Goal: Transaction & Acquisition: Purchase product/service

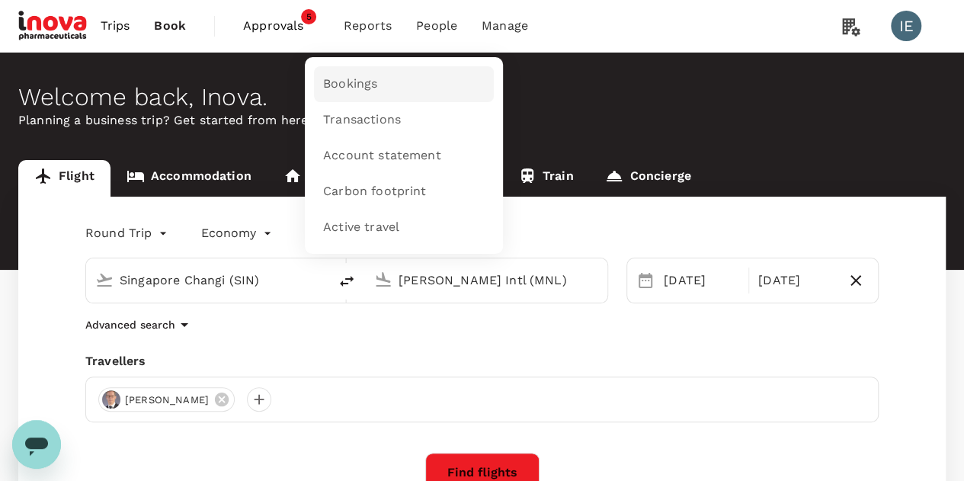
click at [336, 91] on span "Bookings" at bounding box center [350, 84] width 54 height 18
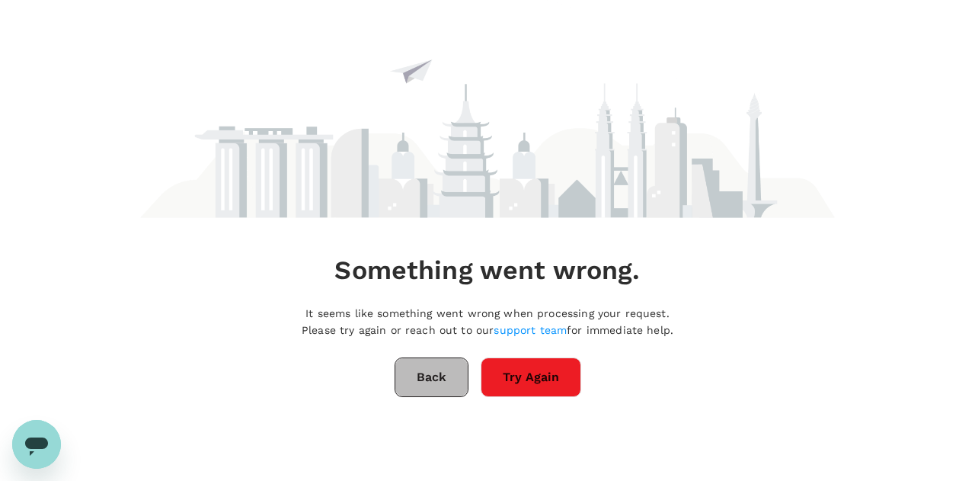
click at [425, 374] on button "Back" at bounding box center [432, 377] width 74 height 40
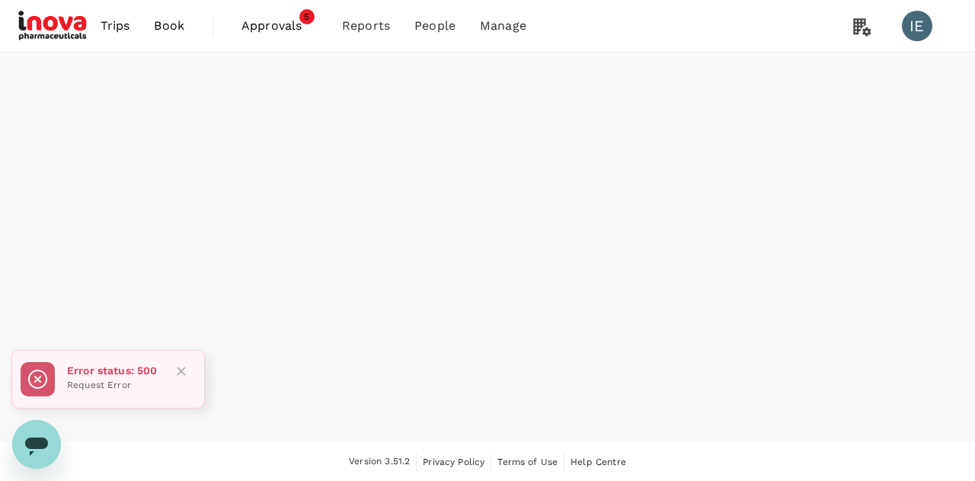
click at [175, 371] on icon "Close" at bounding box center [181, 370] width 15 height 15
click at [276, 28] on span "Approvals" at bounding box center [279, 26] width 76 height 18
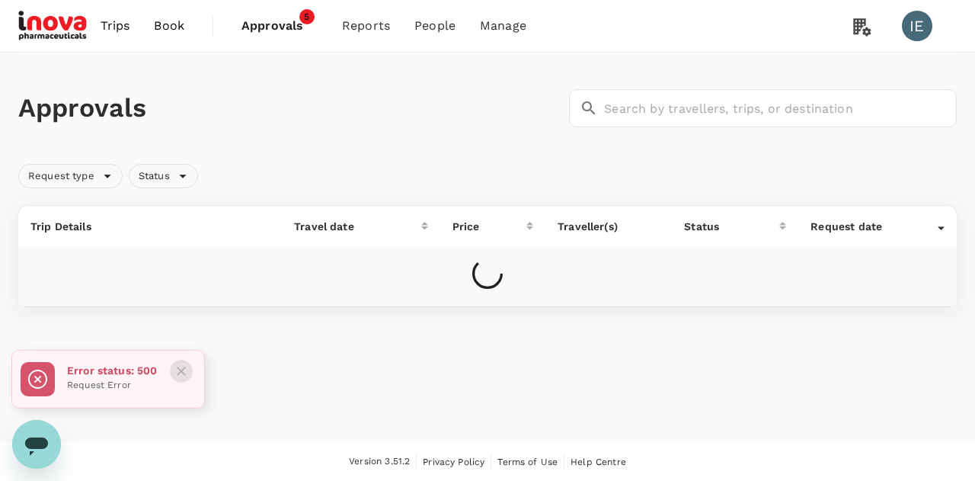
click at [181, 370] on icon "Close" at bounding box center [181, 370] width 15 height 15
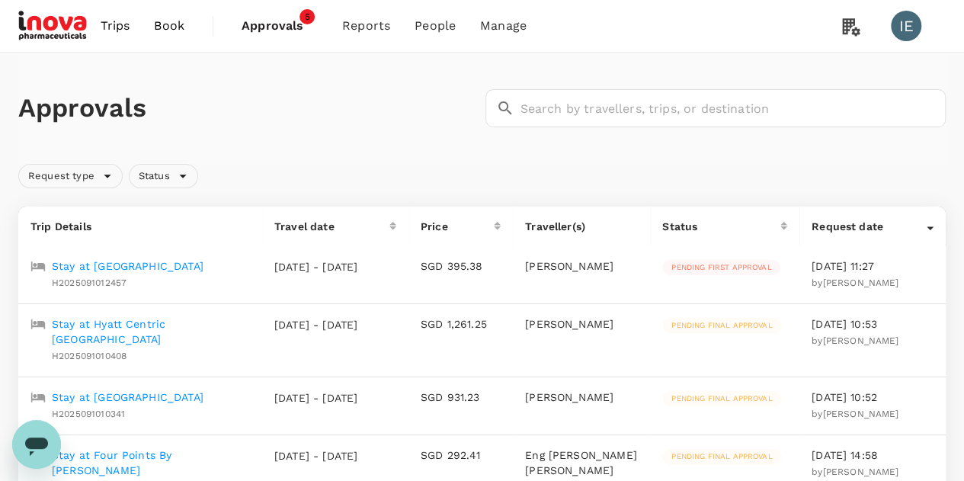
click at [177, 326] on p "Stay at Hyatt Centric Melbourne" at bounding box center [151, 331] width 198 height 30
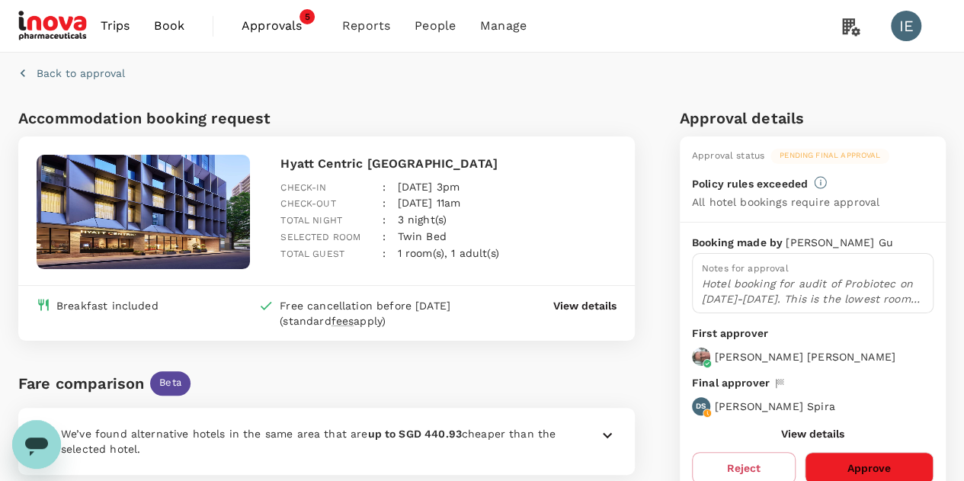
click at [603, 304] on p "View details" at bounding box center [584, 305] width 63 height 15
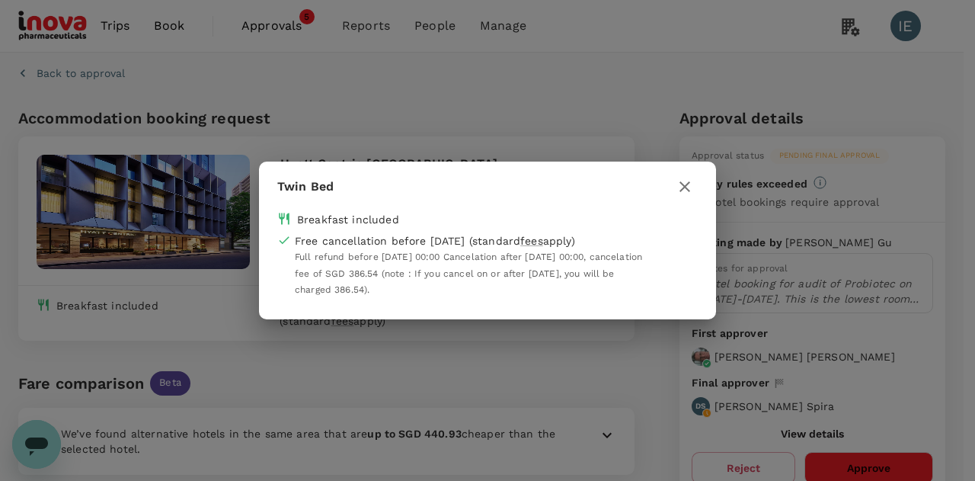
click at [681, 182] on icon "button" at bounding box center [685, 186] width 18 height 18
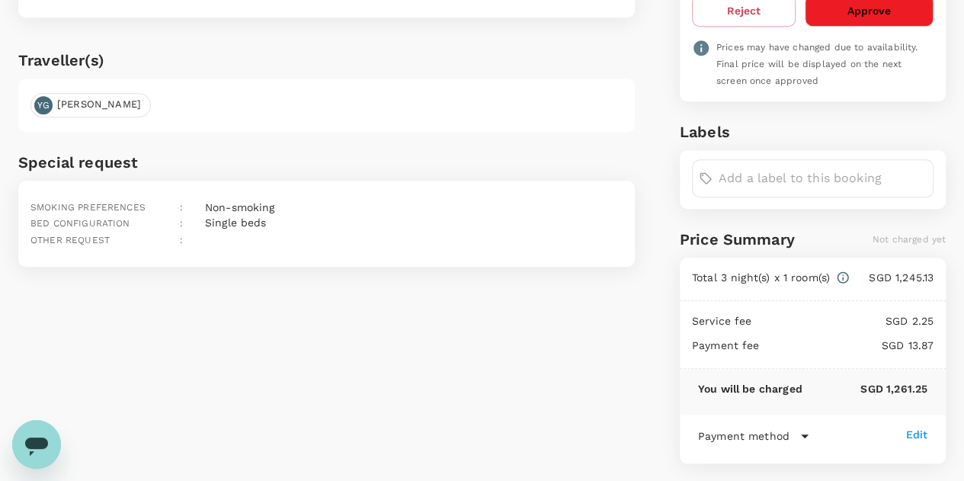
scroll to position [229, 0]
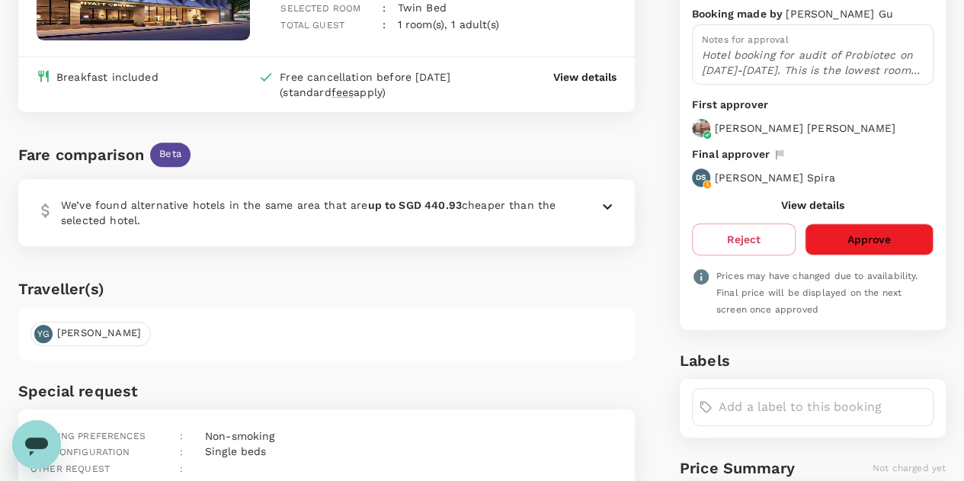
click at [609, 206] on icon at bounding box center [607, 206] width 18 height 18
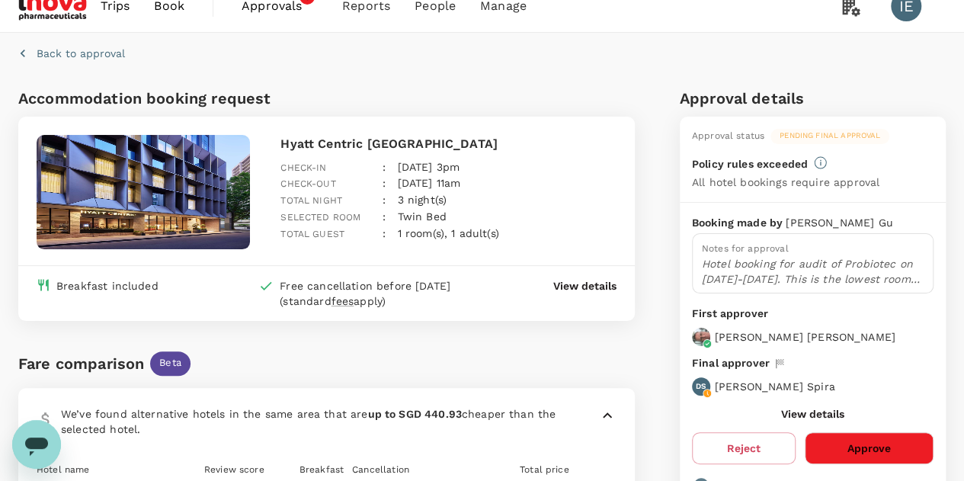
scroll to position [0, 0]
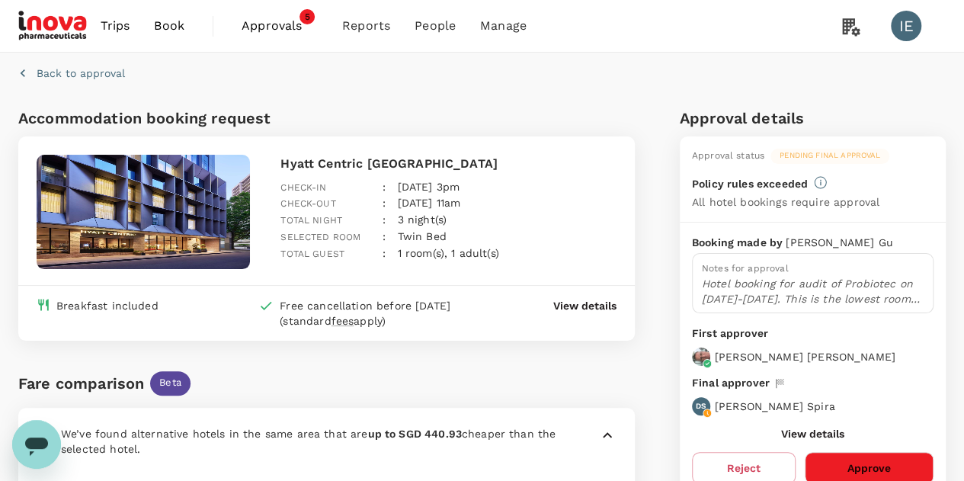
click at [600, 309] on p "View details" at bounding box center [584, 305] width 63 height 15
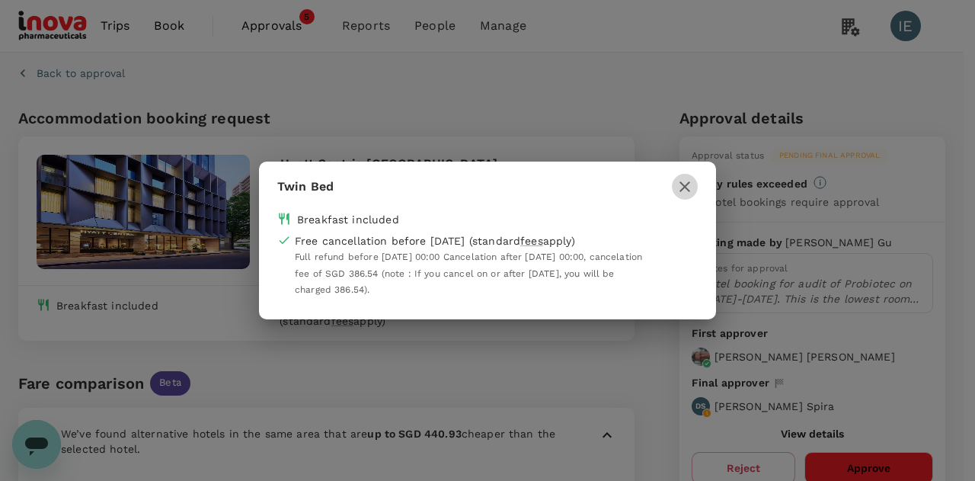
click at [686, 179] on icon "button" at bounding box center [685, 186] width 18 height 18
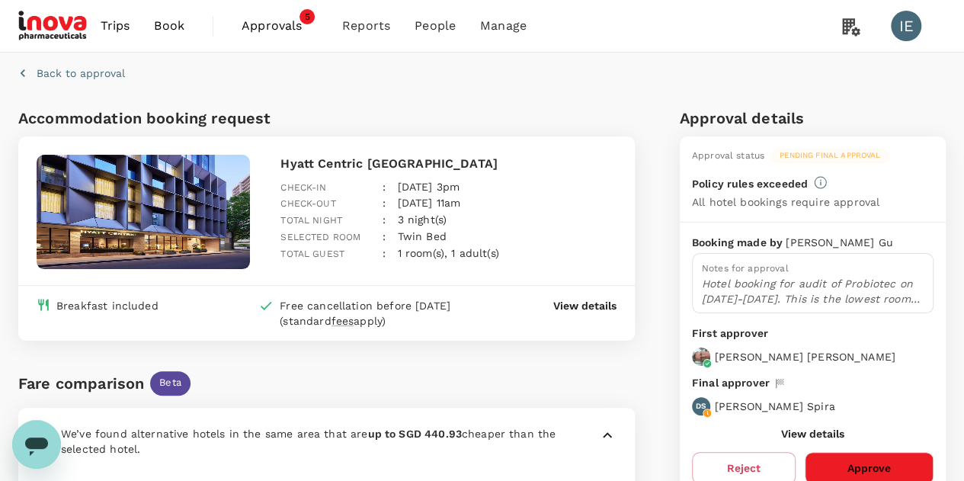
click at [862, 294] on p "Hotel booking for audit of Probiotec on 13-14 Nov 2025. This is the lowest room…" at bounding box center [813, 291] width 222 height 30
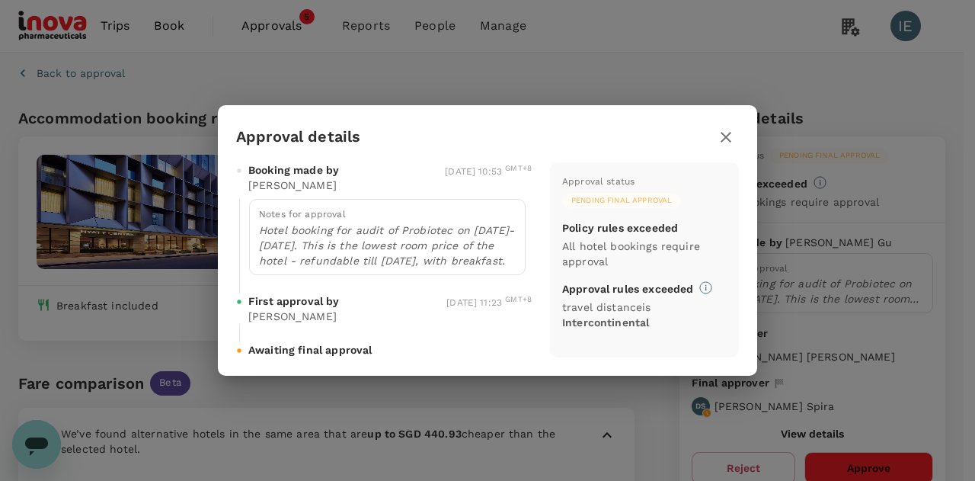
click at [724, 139] on icon "button" at bounding box center [726, 137] width 11 height 11
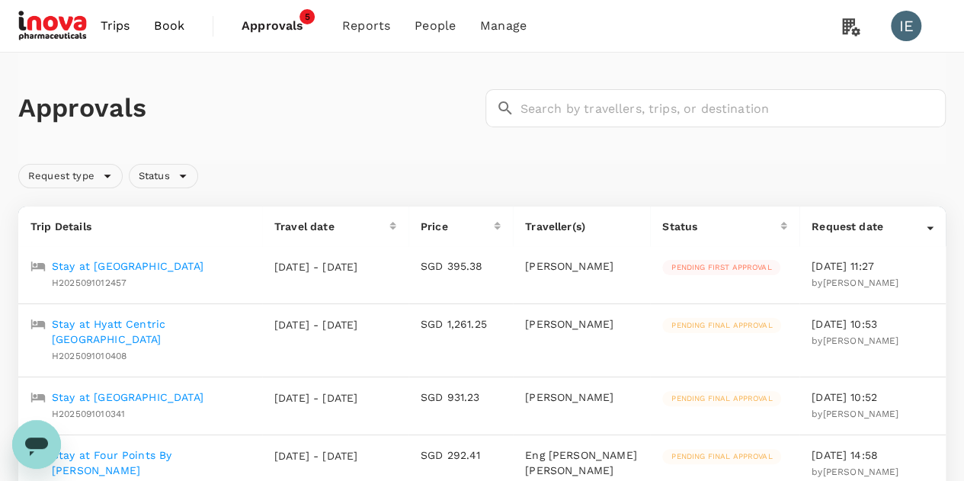
scroll to position [229, 0]
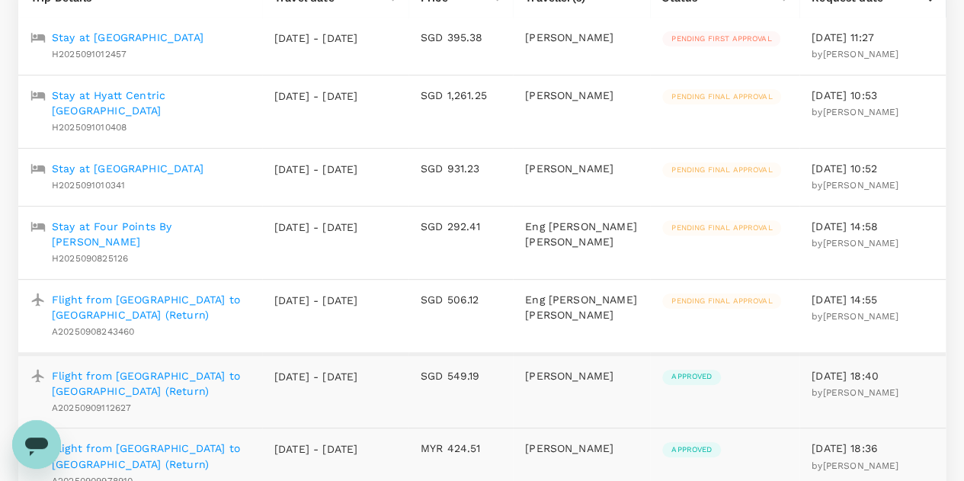
click at [182, 161] on p "Stay at Song Hotel Sydney" at bounding box center [128, 168] width 152 height 15
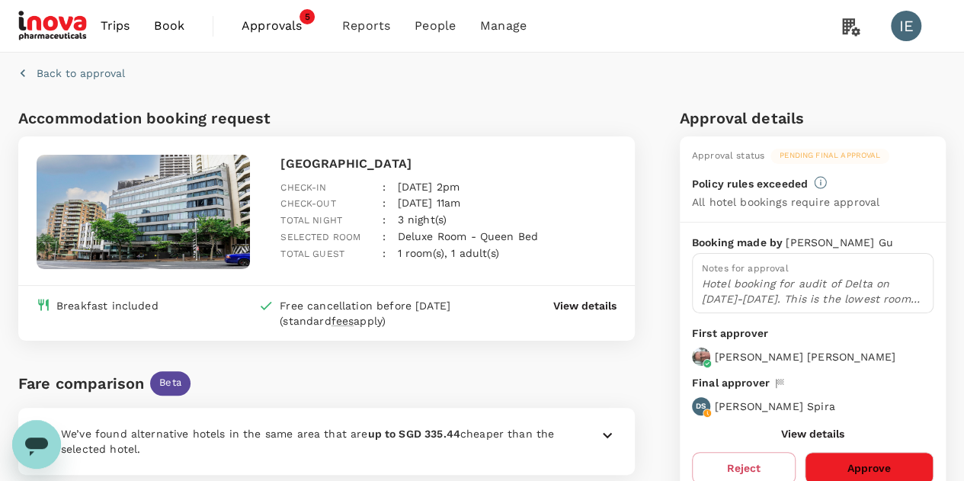
click at [878, 302] on p "Hotel booking for audit of Delta on 10-11 Nov 2025. This is the lowest room pri…" at bounding box center [813, 291] width 222 height 30
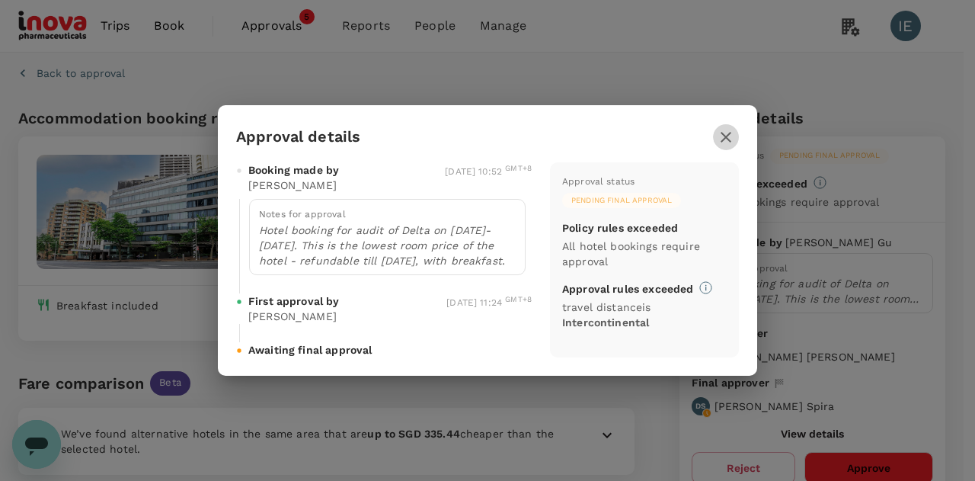
click at [724, 141] on icon "button" at bounding box center [726, 137] width 11 height 11
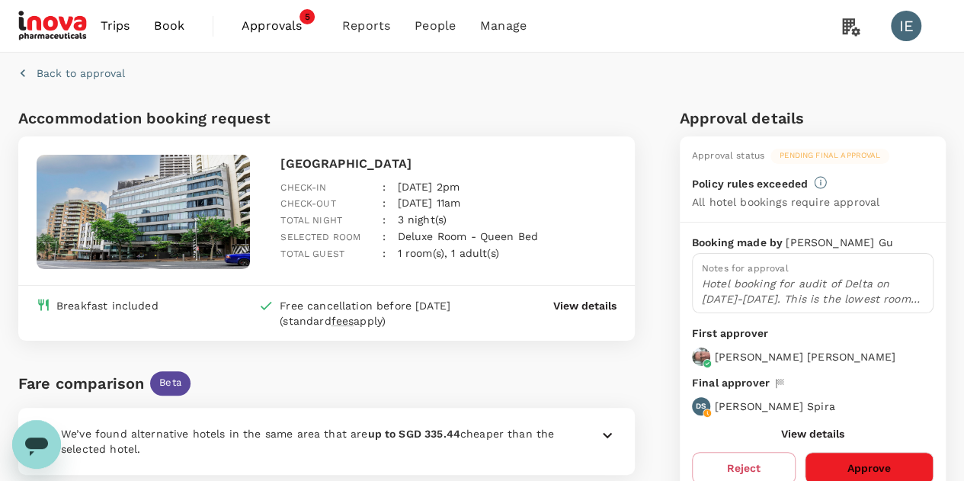
scroll to position [229, 0]
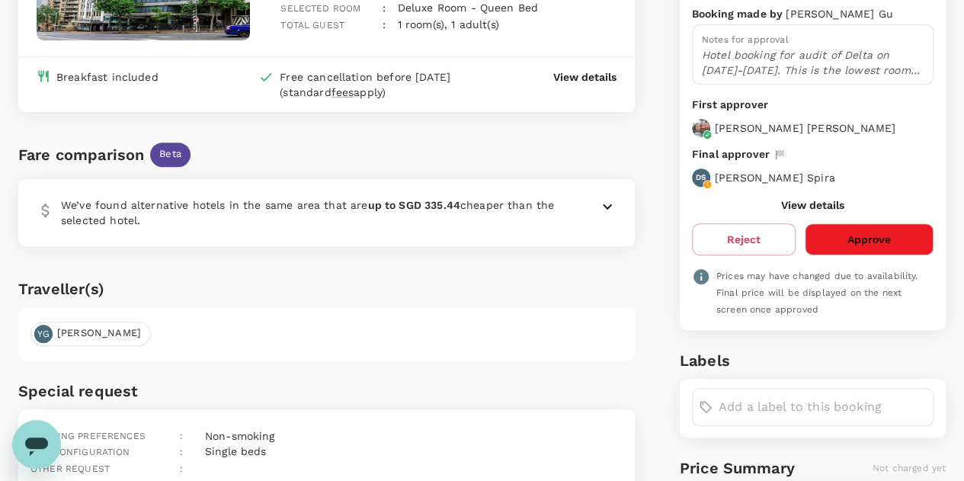
click at [607, 203] on icon at bounding box center [607, 206] width 18 height 18
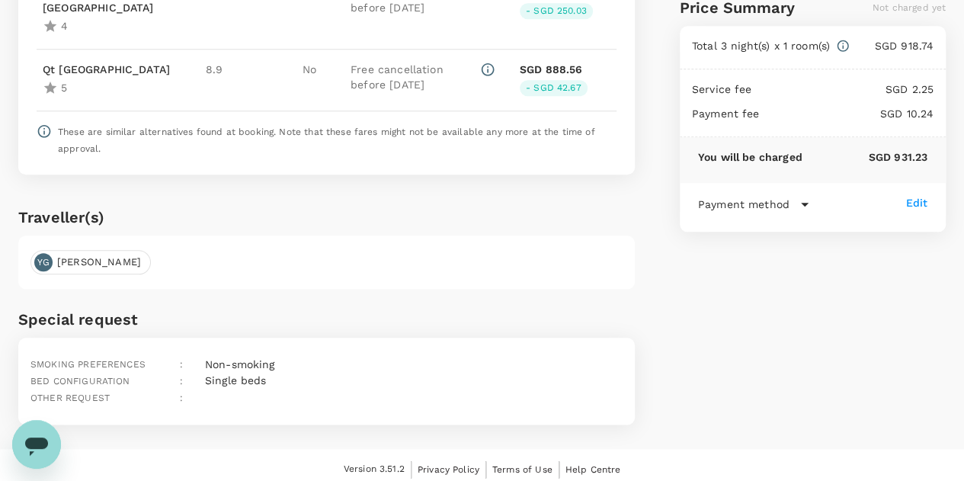
scroll to position [0, 0]
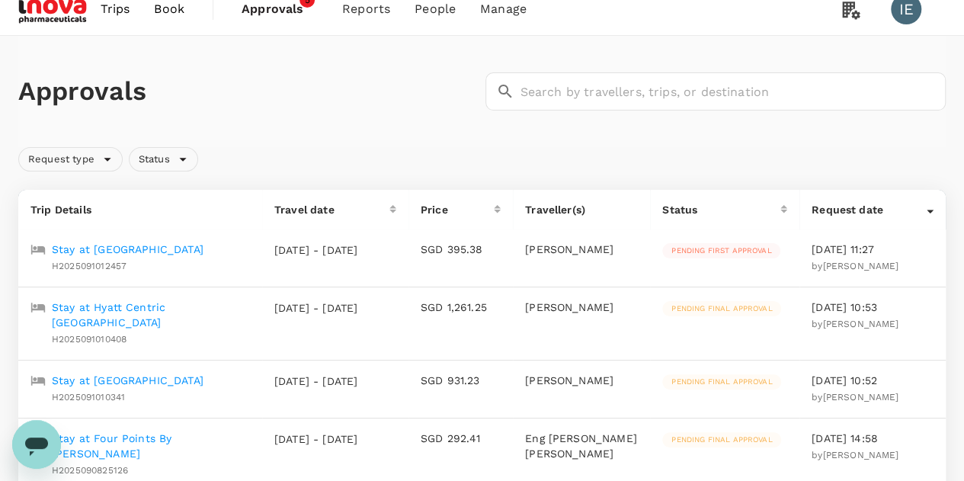
scroll to position [245, 0]
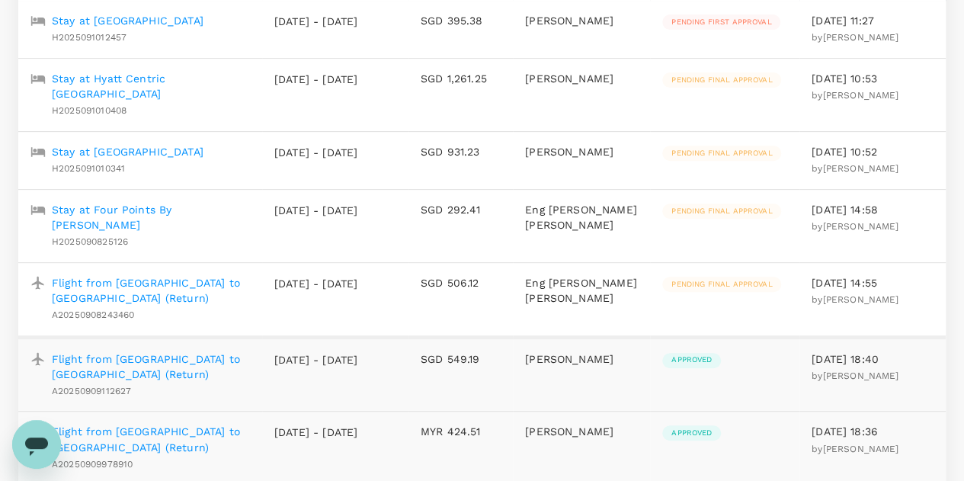
click at [152, 275] on p "Flight from [GEOGRAPHIC_DATA] to [GEOGRAPHIC_DATA] (Return)" at bounding box center [151, 290] width 198 height 30
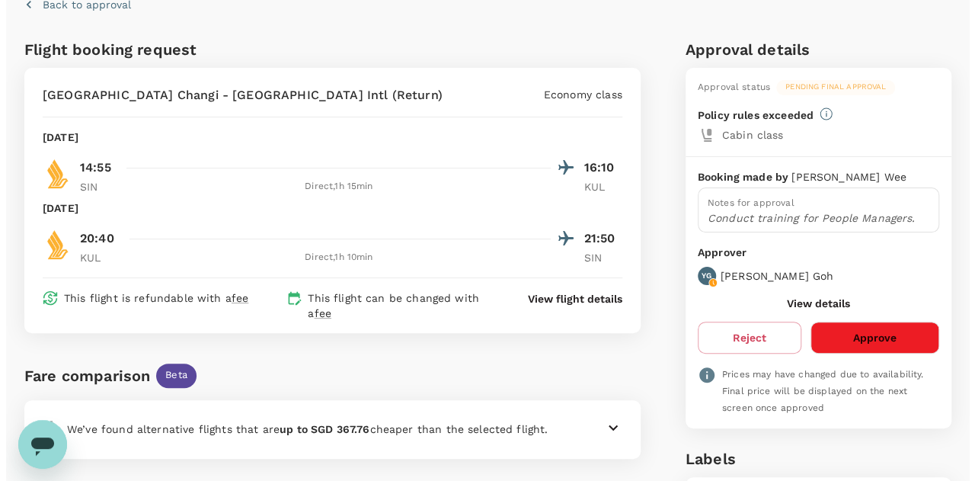
scroll to position [81, 0]
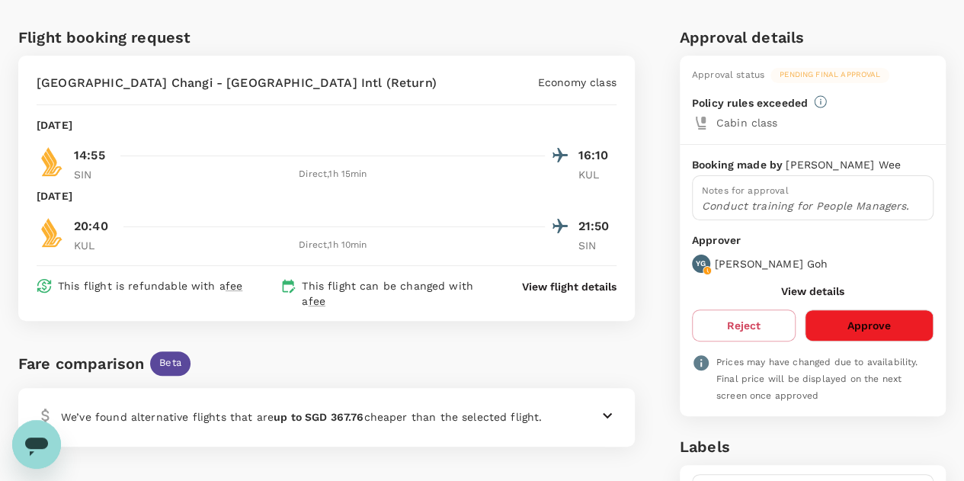
click at [542, 281] on p "View flight details" at bounding box center [569, 286] width 94 height 15
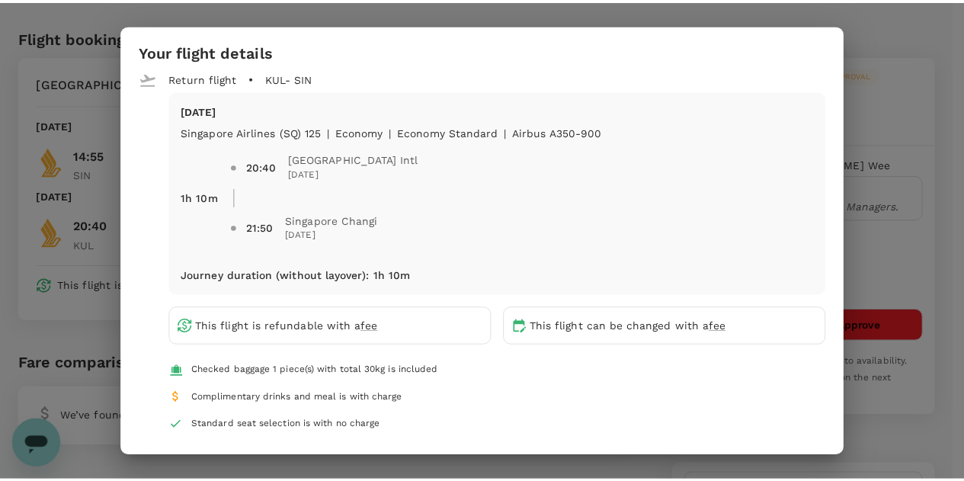
scroll to position [0, 0]
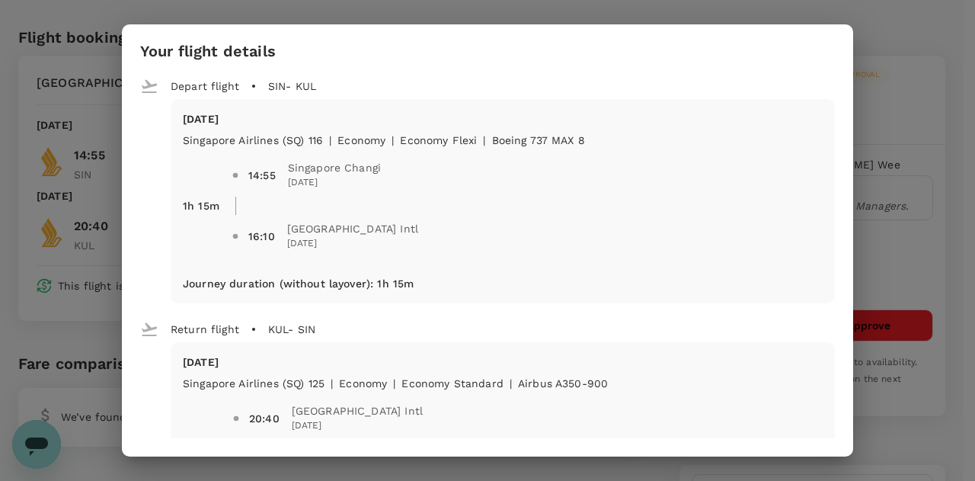
click at [606, 69] on h2 "Your flight details" at bounding box center [487, 58] width 731 height 30
click at [823, 59] on div "Your flight details" at bounding box center [487, 52] width 695 height 18
click at [952, 150] on div "Your flight details Depart flight SIN - KUL [DATE] Singapore Airlines (SQ) 116 …" at bounding box center [487, 240] width 975 height 481
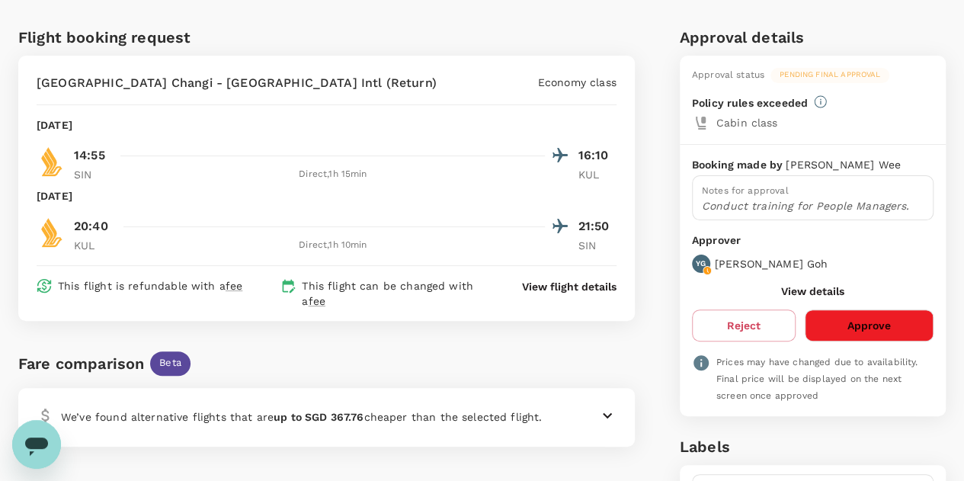
scroll to position [309, 0]
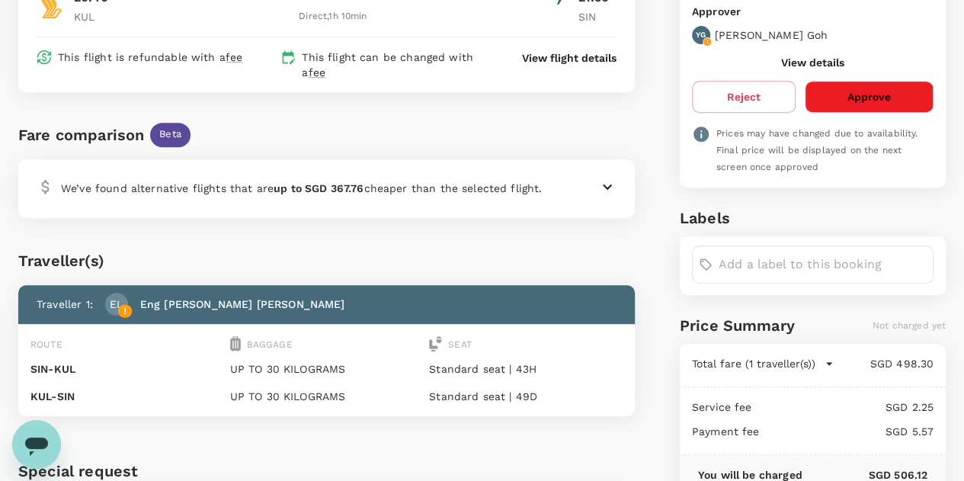
click at [606, 181] on icon at bounding box center [607, 186] width 18 height 18
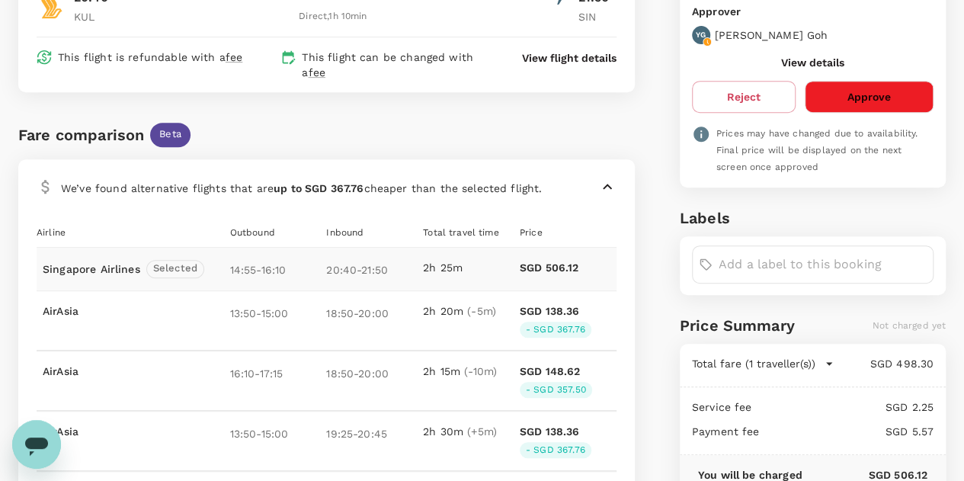
click at [606, 181] on icon at bounding box center [607, 186] width 18 height 18
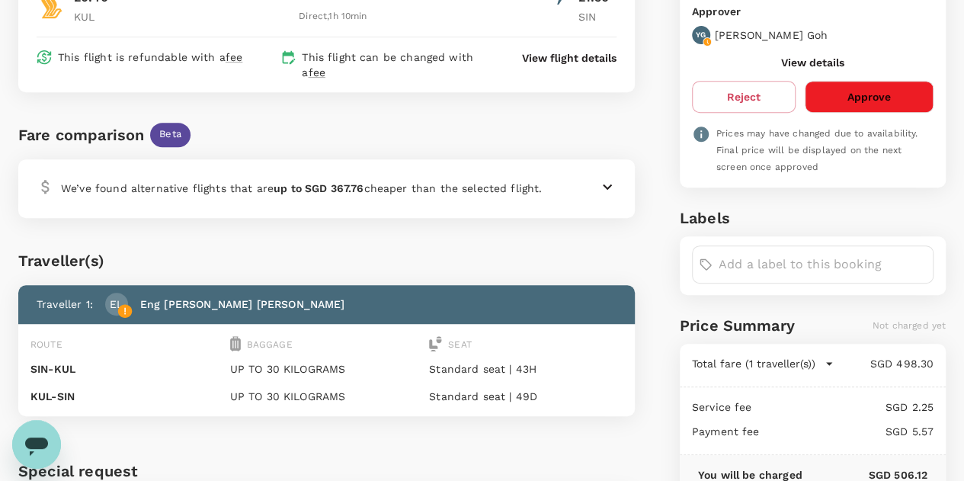
click at [606, 181] on icon at bounding box center [607, 186] width 18 height 18
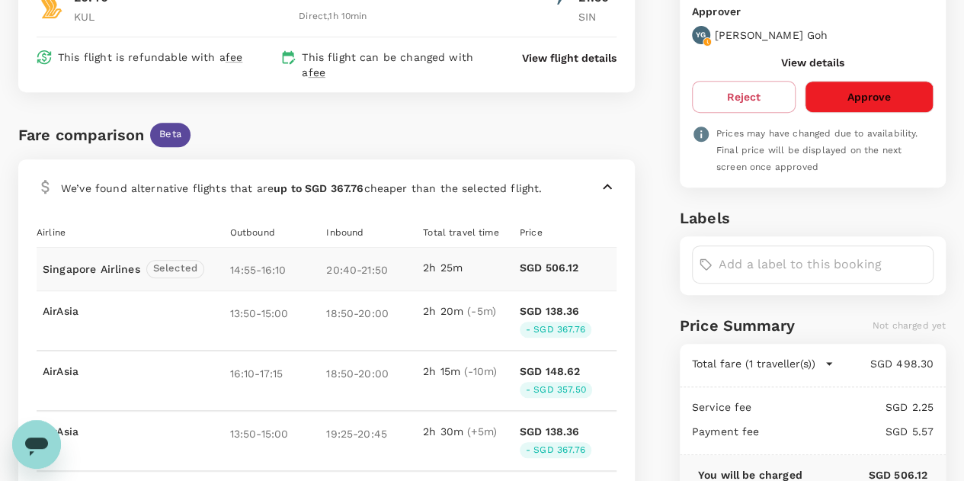
click at [606, 181] on icon at bounding box center [607, 186] width 18 height 18
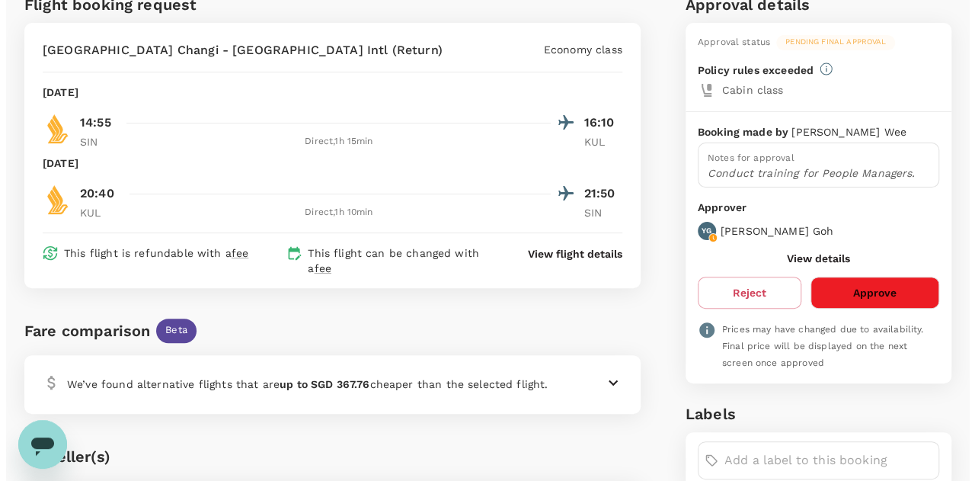
scroll to position [8, 0]
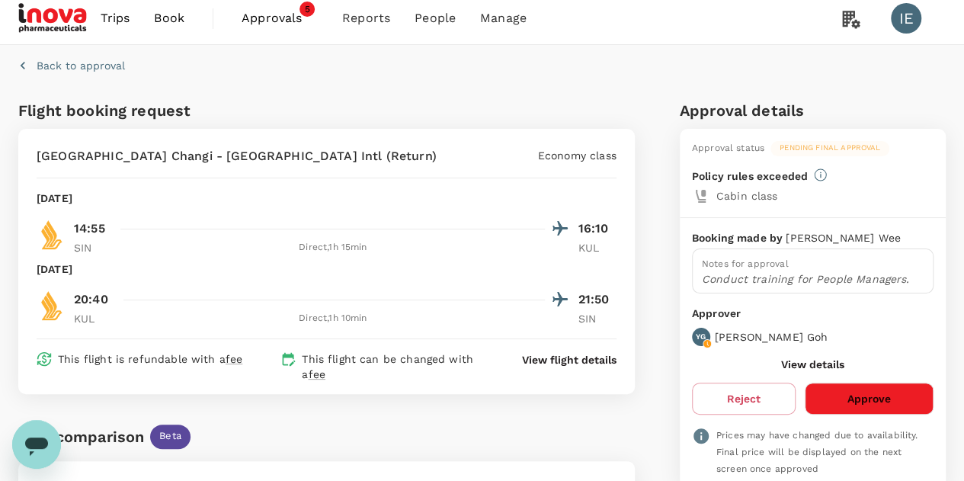
click at [580, 356] on p "View flight details" at bounding box center [569, 359] width 94 height 15
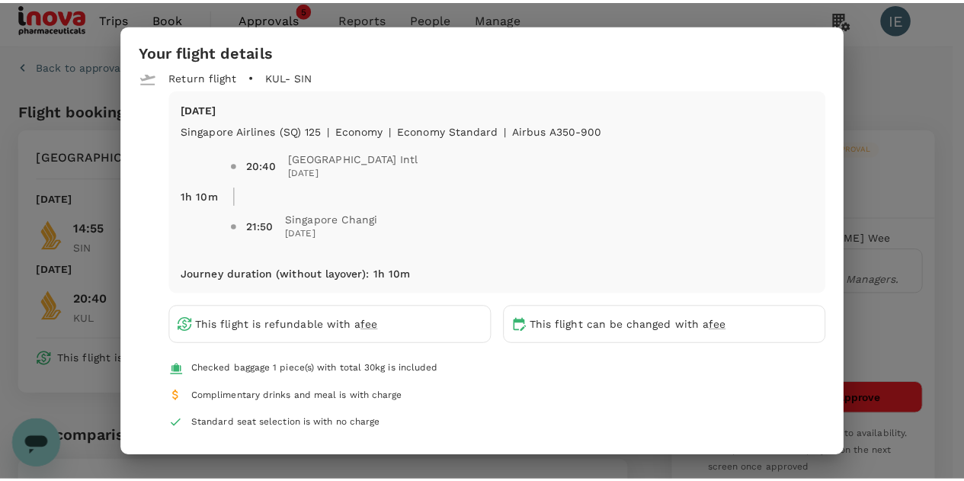
scroll to position [0, 0]
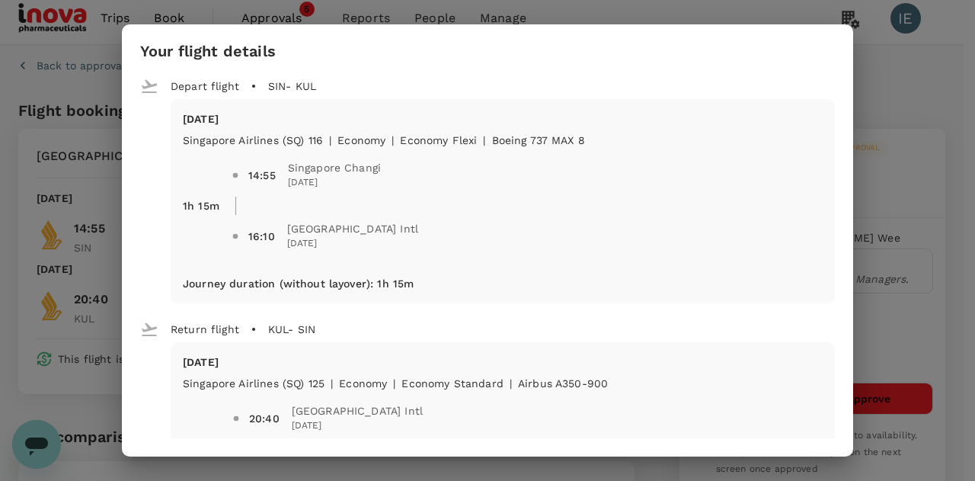
click at [399, 65] on h2 "Your flight details" at bounding box center [487, 58] width 731 height 30
click at [935, 100] on div "Your flight details Depart flight SIN - KUL [DATE] Singapore Airlines (SQ) 116 …" at bounding box center [487, 240] width 975 height 481
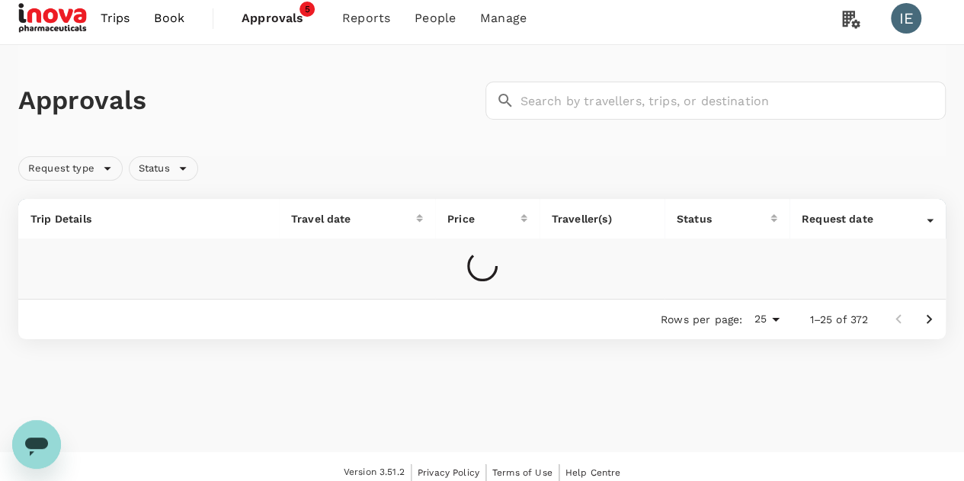
scroll to position [17, 0]
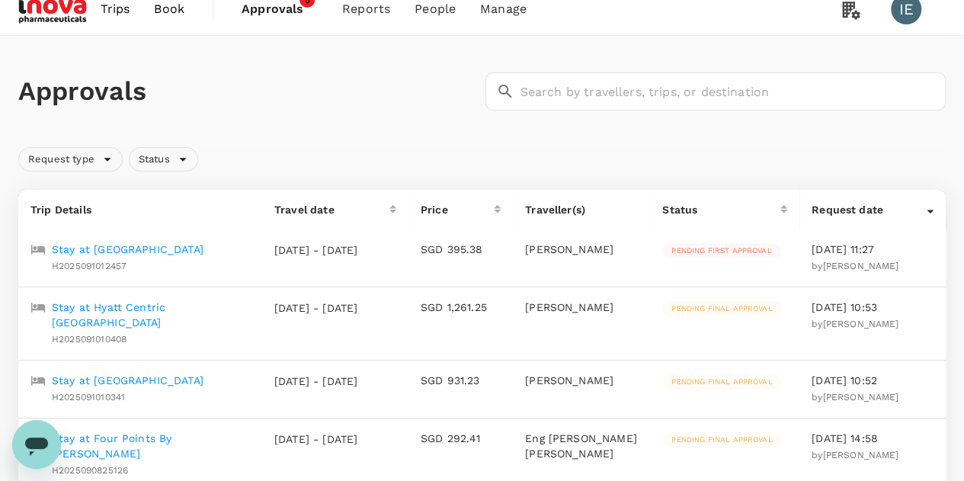
click at [120, 10] on span "Trips" at bounding box center [116, 9] width 30 height 18
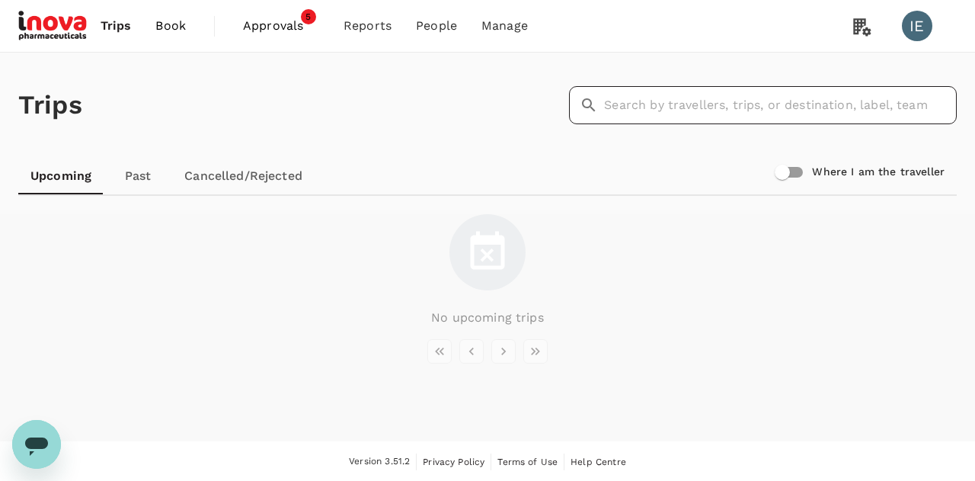
click at [657, 100] on input "text" at bounding box center [780, 105] width 353 height 38
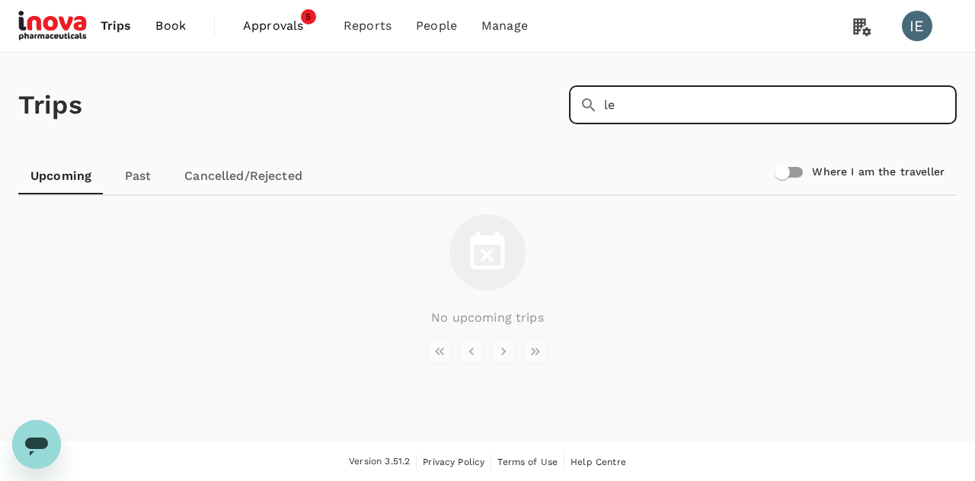
type input "l"
type input "lim"
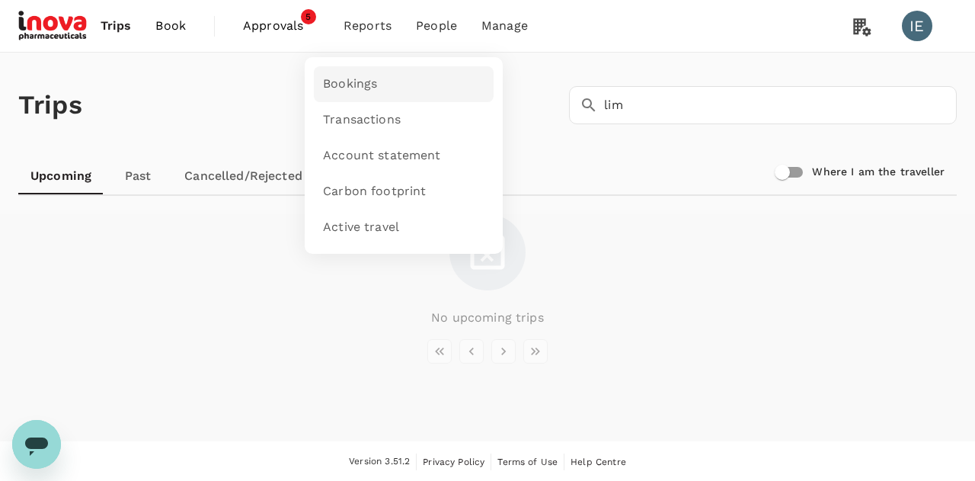
click at [344, 92] on span "Bookings" at bounding box center [350, 84] width 54 height 18
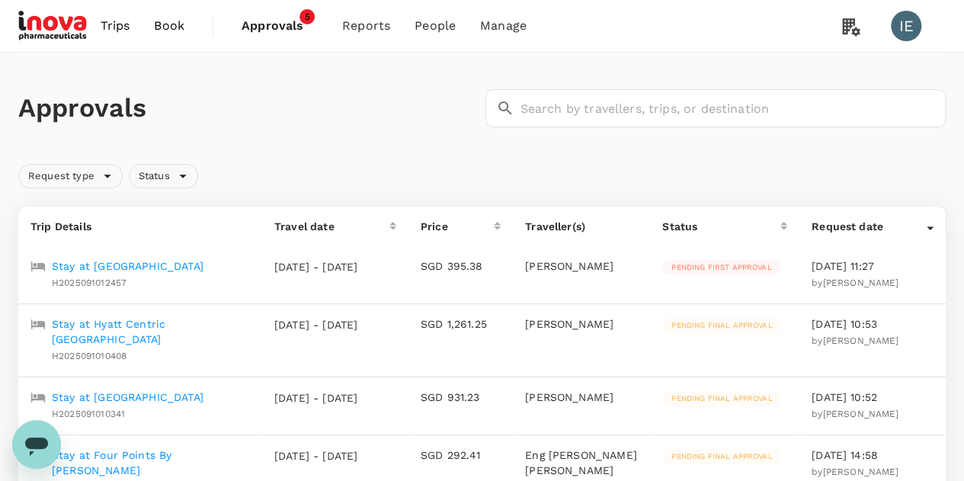
scroll to position [229, 0]
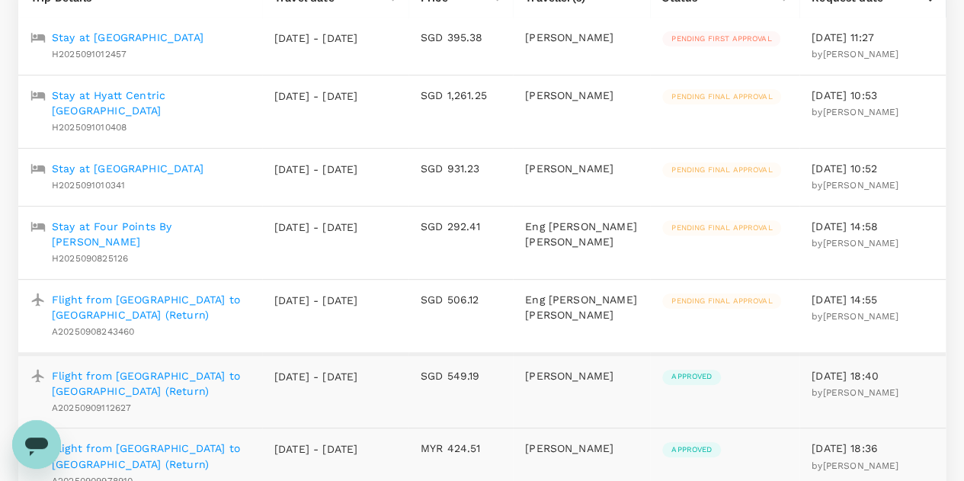
click at [172, 292] on p "Flight from [GEOGRAPHIC_DATA] to [GEOGRAPHIC_DATA] (Return)" at bounding box center [151, 307] width 198 height 30
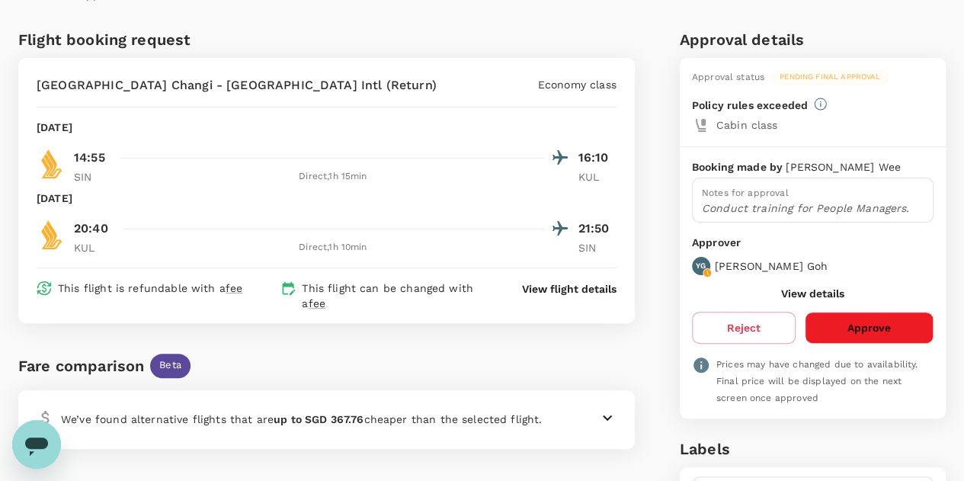
scroll to position [82, 0]
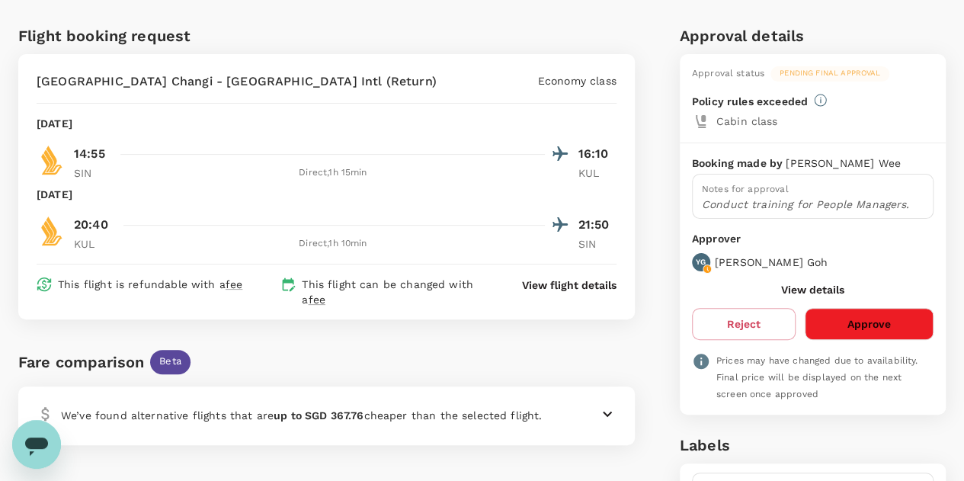
click at [820, 283] on button "View details" at bounding box center [812, 289] width 63 height 12
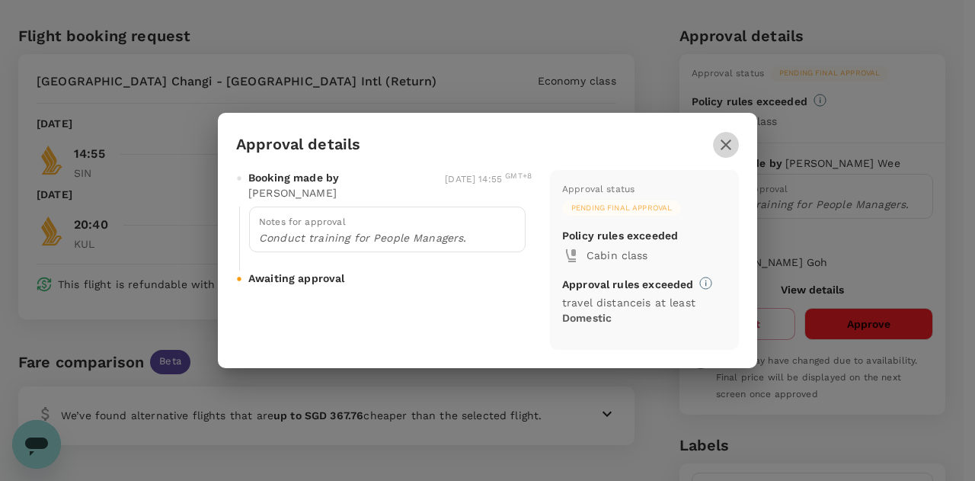
click at [728, 139] on icon "button" at bounding box center [726, 145] width 18 height 18
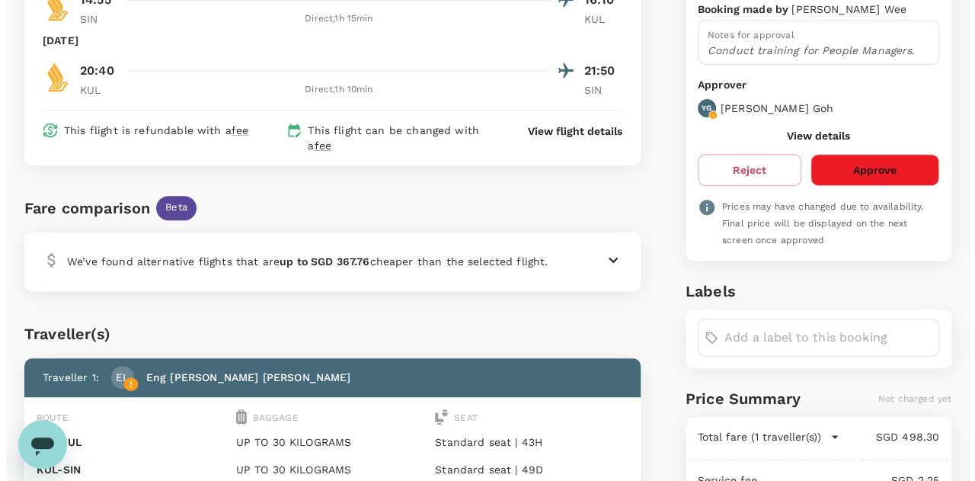
scroll to position [8, 0]
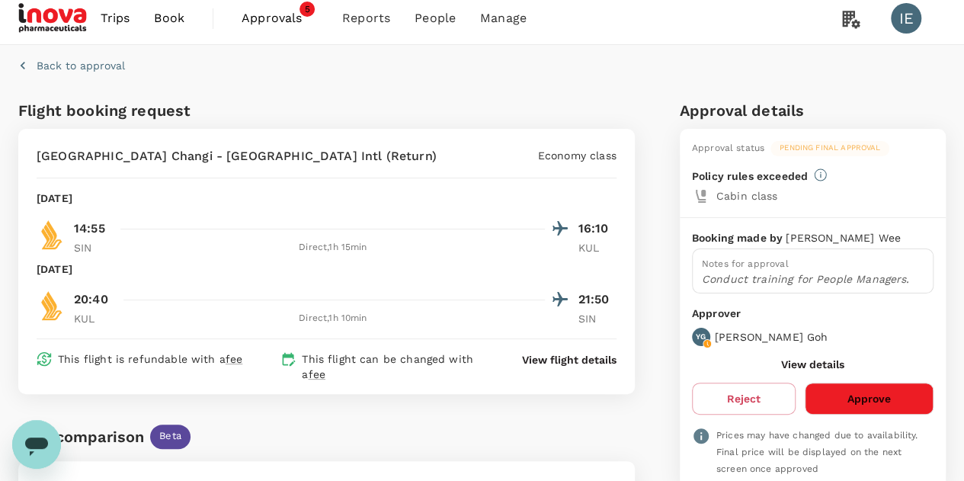
click at [559, 358] on p "View flight details" at bounding box center [569, 359] width 94 height 15
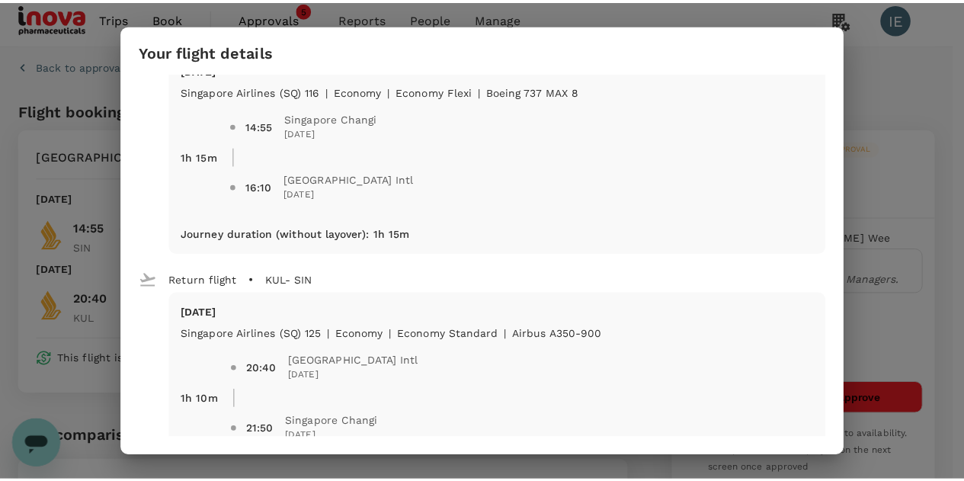
scroll to position [0, 0]
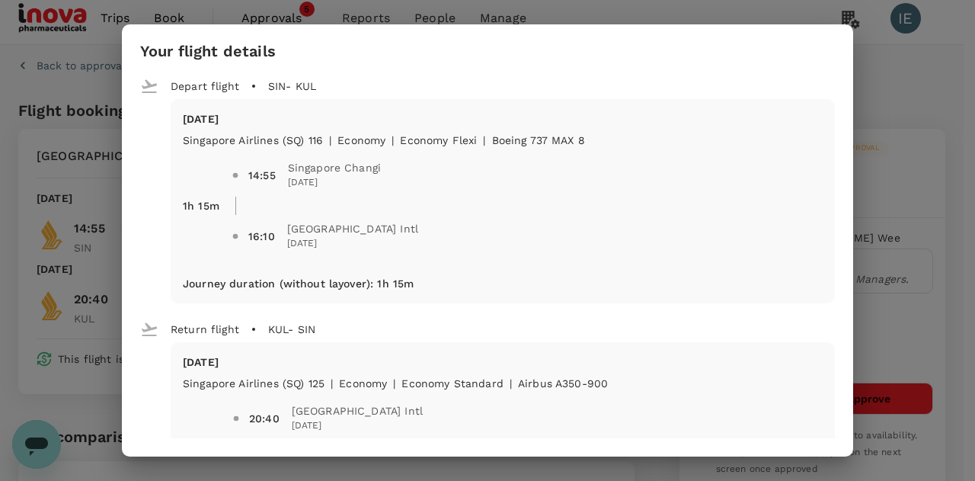
click at [916, 115] on div "Your flight details Depart flight SIN - KUL [DATE] Singapore Airlines (SQ) 116 …" at bounding box center [487, 240] width 975 height 481
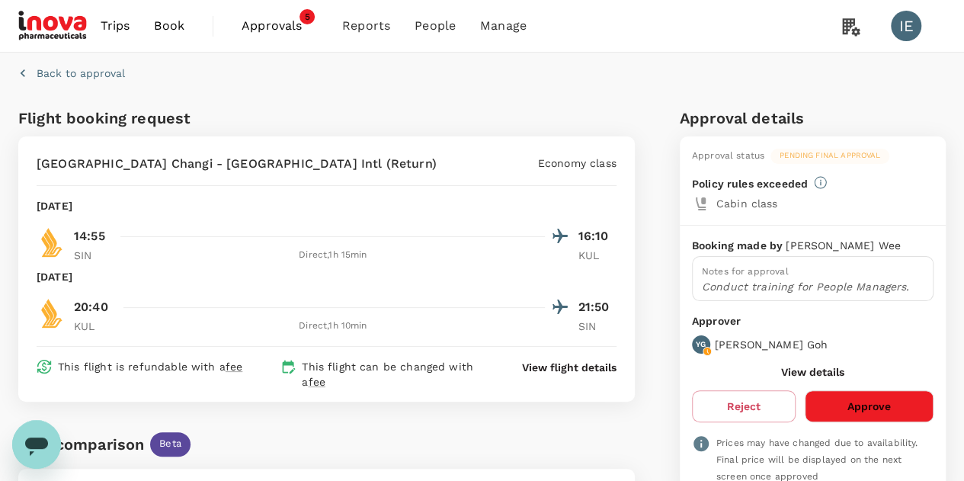
click at [267, 27] on span "Approvals" at bounding box center [279, 26] width 76 height 18
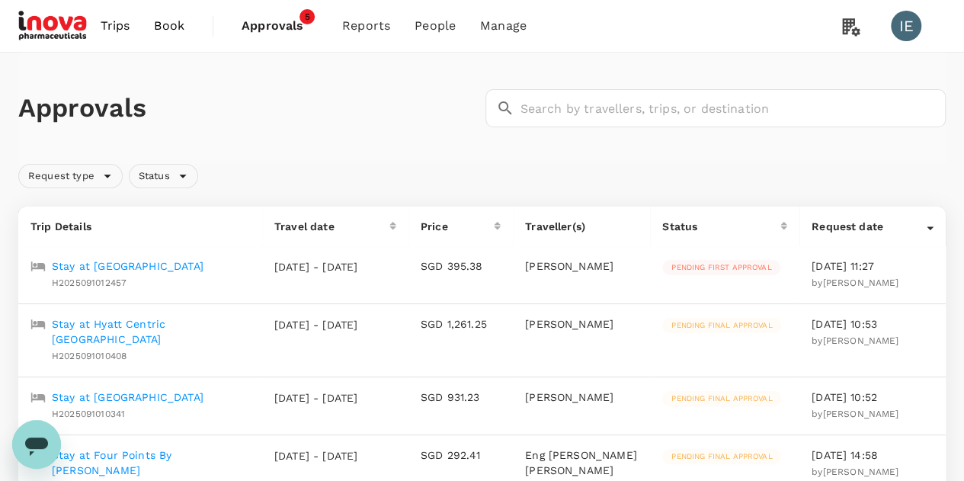
click at [171, 27] on span "Book" at bounding box center [169, 26] width 30 height 18
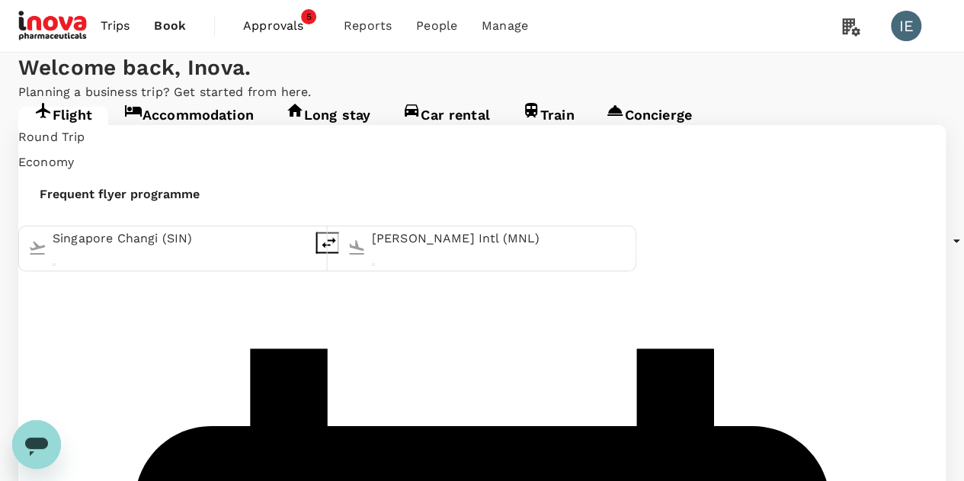
type input "Singapore Changi (SIN)"
click at [497, 251] on input "[PERSON_NAME] Intl (MNL)" at bounding box center [499, 239] width 255 height 24
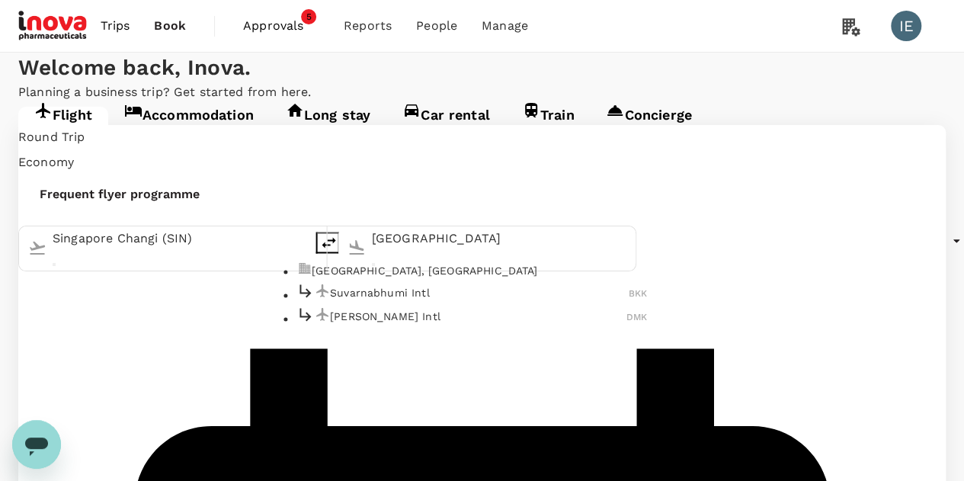
click at [416, 301] on p "Suvarnabhumi Intl" at bounding box center [479, 293] width 299 height 15
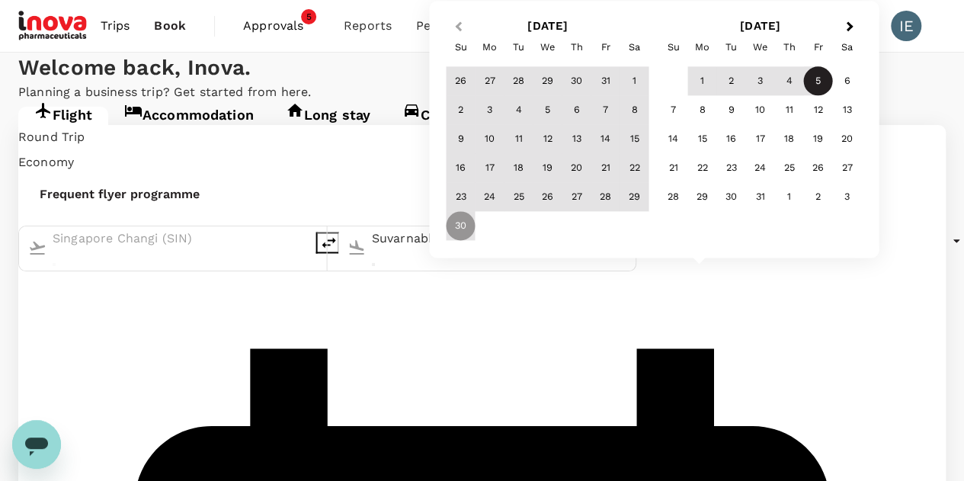
type input "Suvarnabhumi Intl (BKK)"
click at [458, 30] on span "Previous Month" at bounding box center [458, 27] width 0 height 18
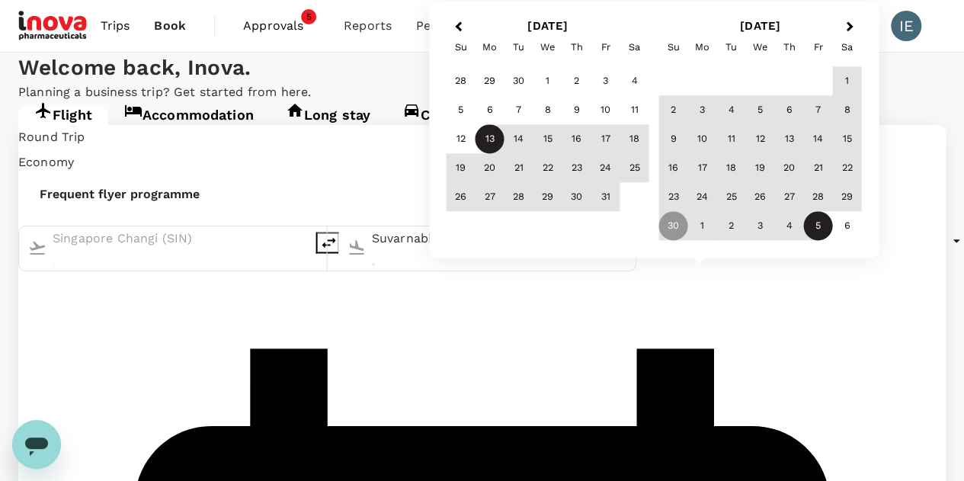
click at [483, 138] on div "13" at bounding box center [489, 139] width 29 height 29
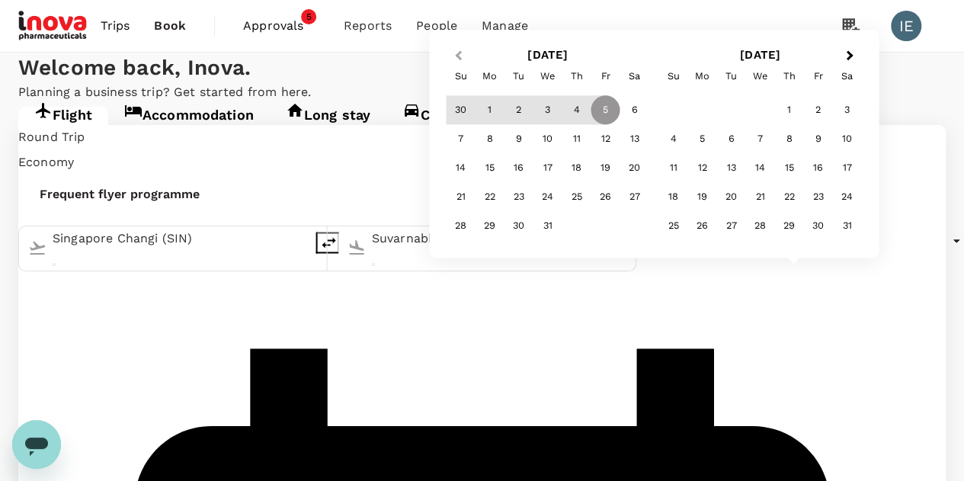
click at [458, 59] on span "Previous Month" at bounding box center [458, 56] width 0 height 18
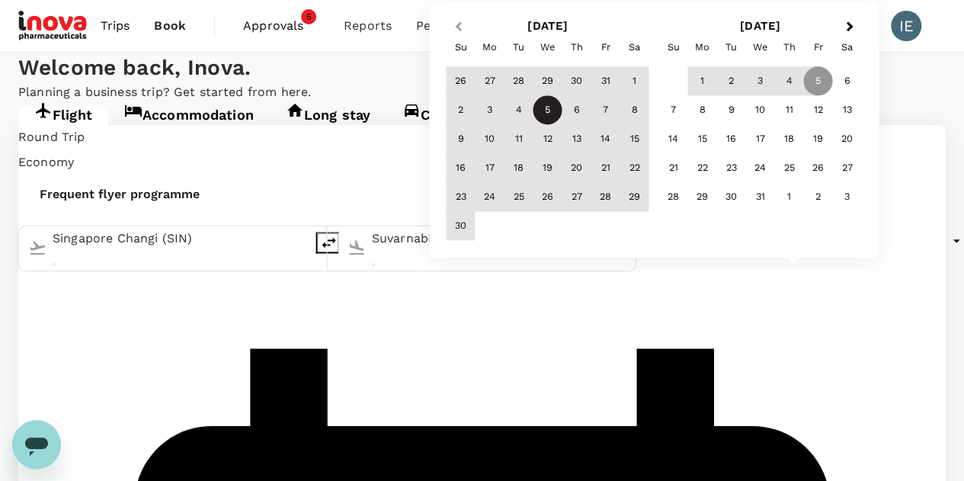
click at [458, 27] on span "Previous Month" at bounding box center [458, 27] width 0 height 18
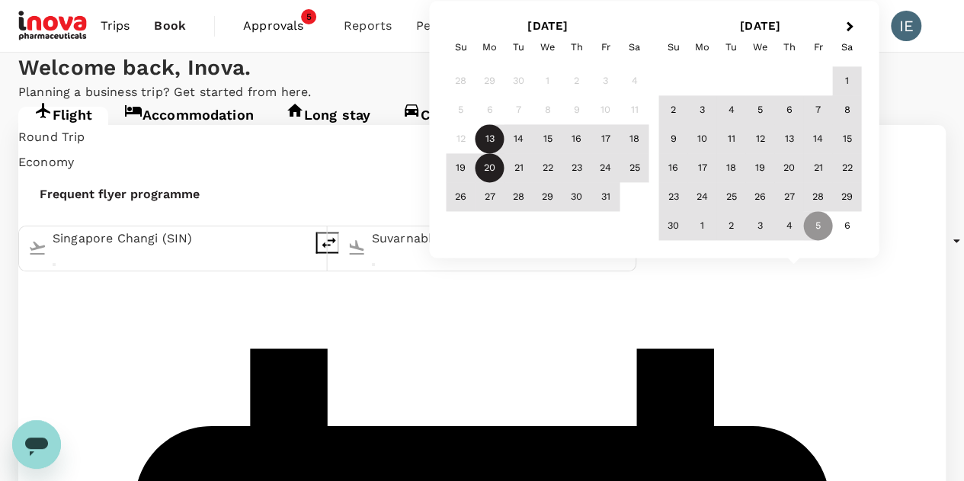
click at [489, 170] on div "20" at bounding box center [489, 168] width 29 height 29
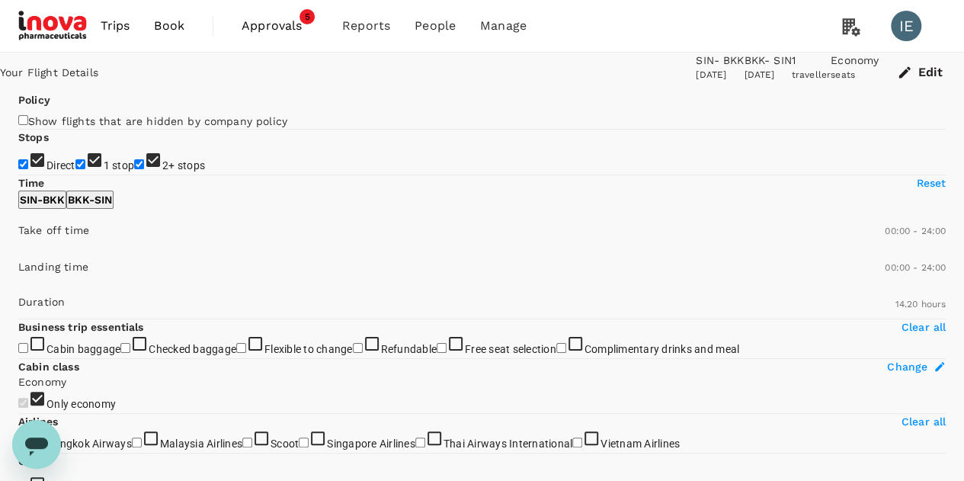
type input "1065"
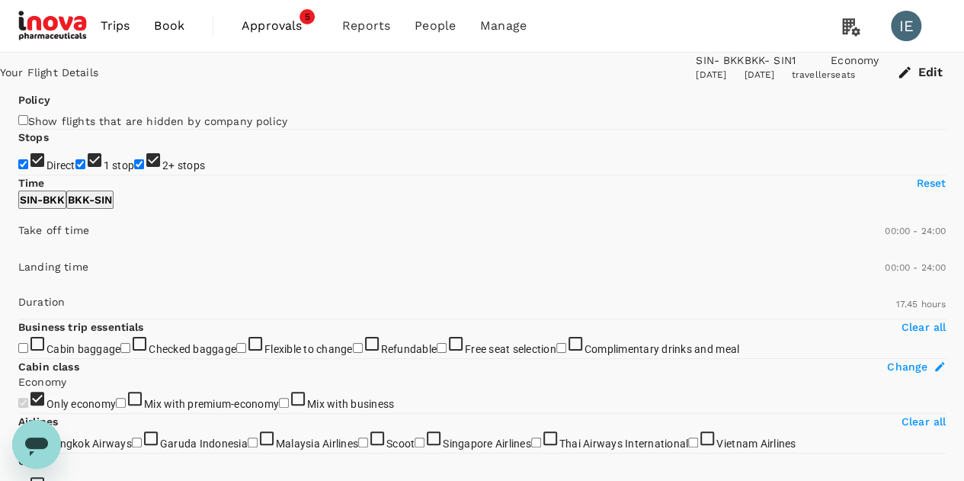
click at [134, 169] on input "2+ stops" at bounding box center [139, 164] width 10 height 10
checkbox input "false"
click at [75, 169] on input "1 stop" at bounding box center [80, 164] width 10 height 10
checkbox input "false"
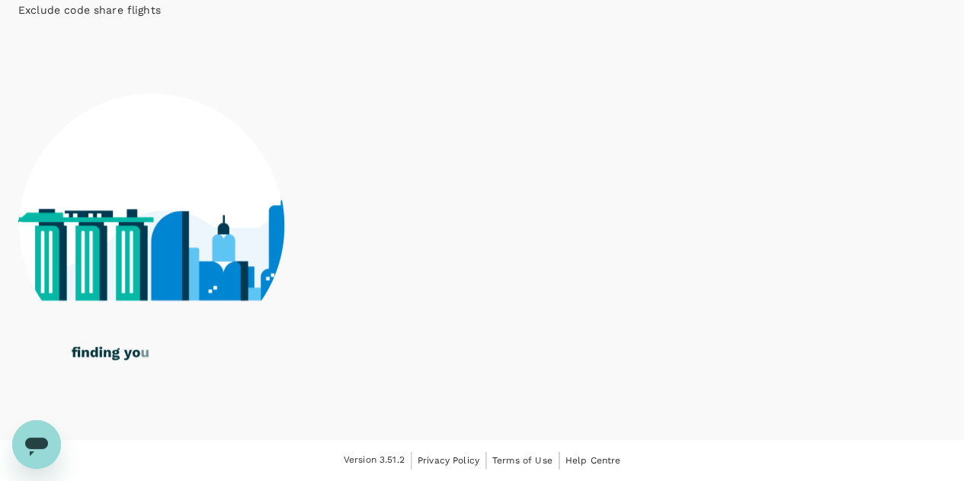
scroll to position [914, 0]
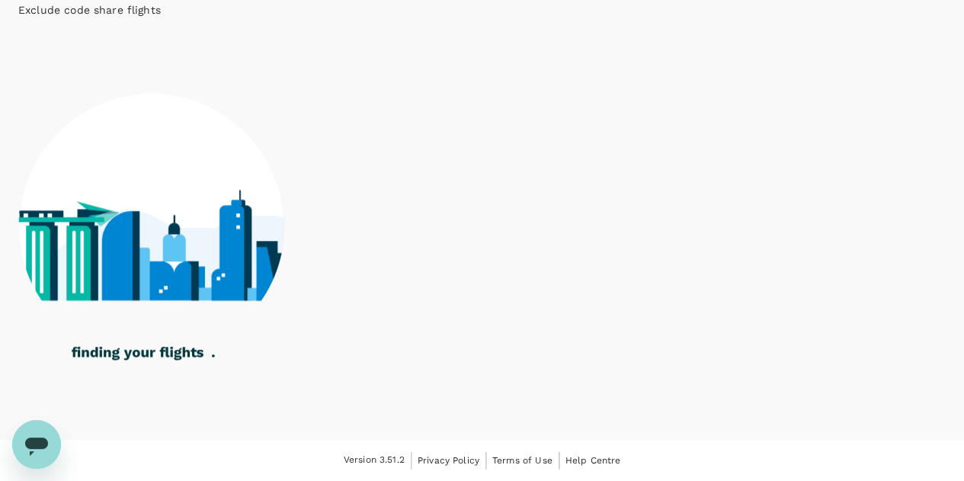
type input "1475"
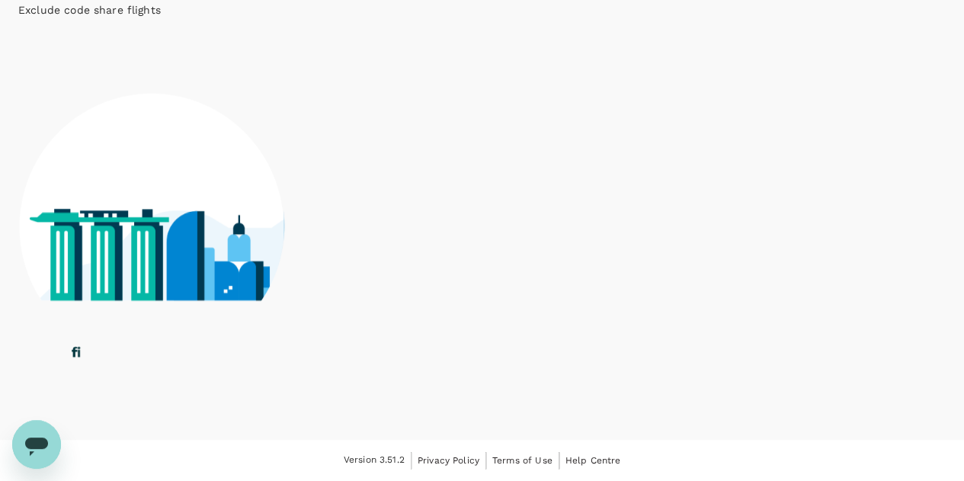
checkbox input "false"
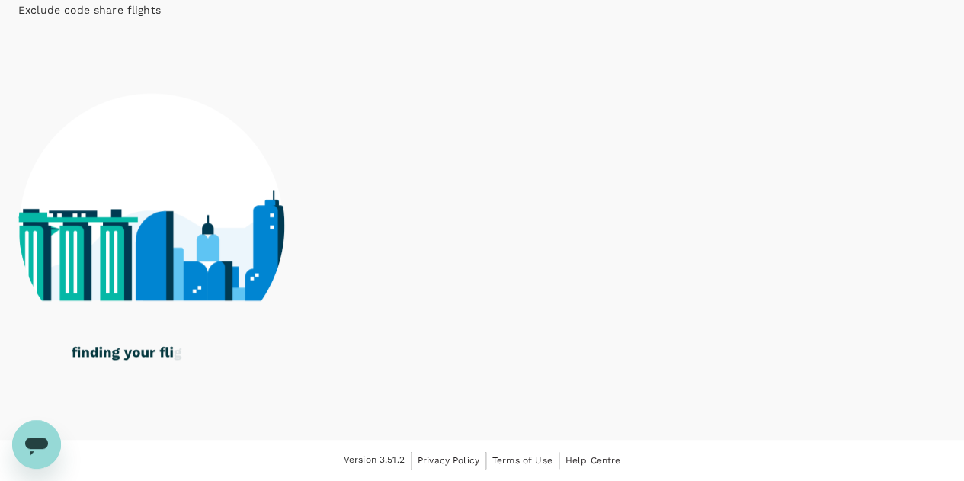
checkbox input "true"
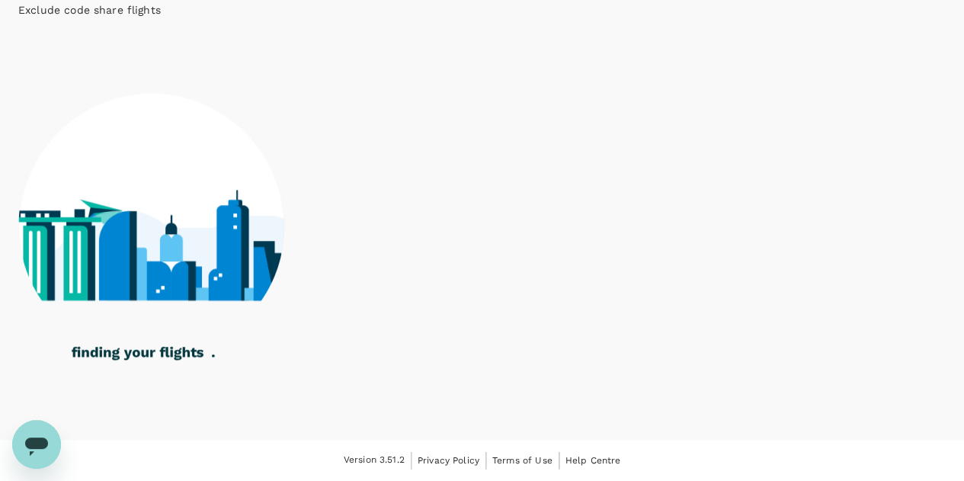
checkbox input "true"
checkbox input "false"
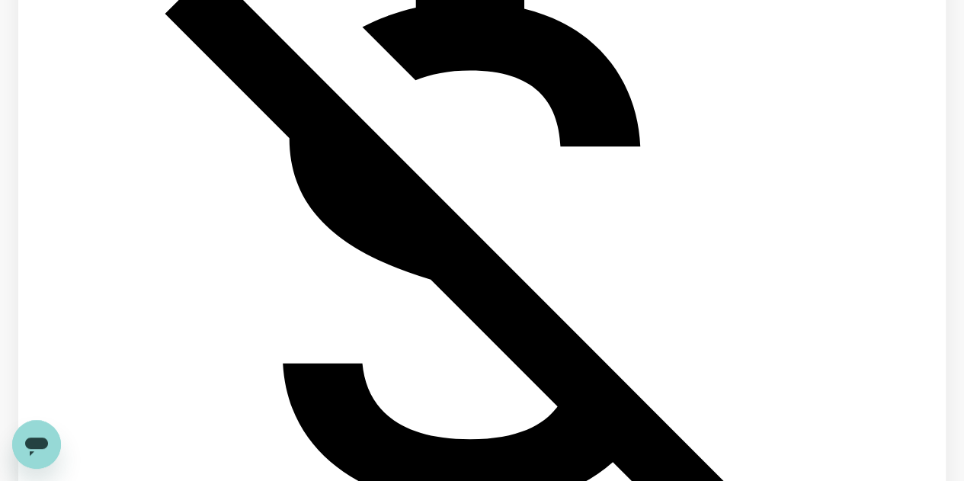
scroll to position [965, 0]
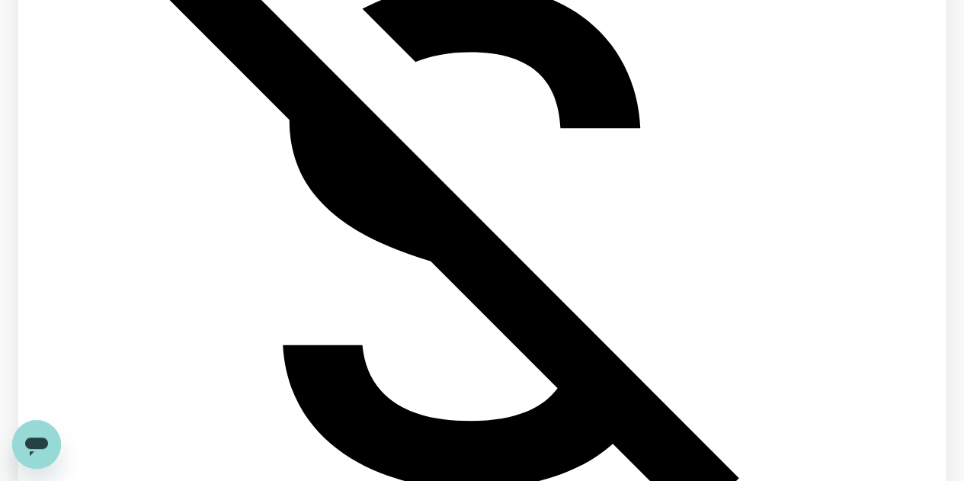
drag, startPoint x: 22, startPoint y: 398, endPoint x: 206, endPoint y: 372, distance: 186.2
checkbox input "true"
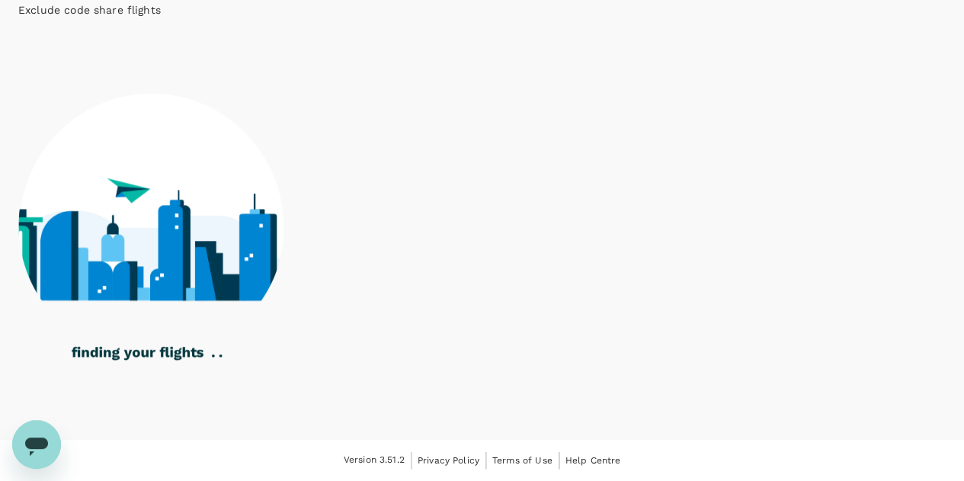
checkbox input "false"
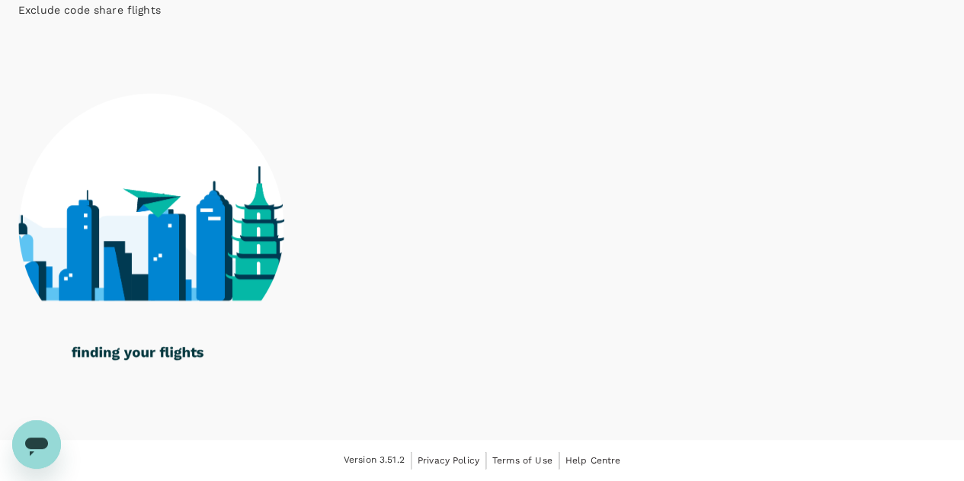
checkbox input "true"
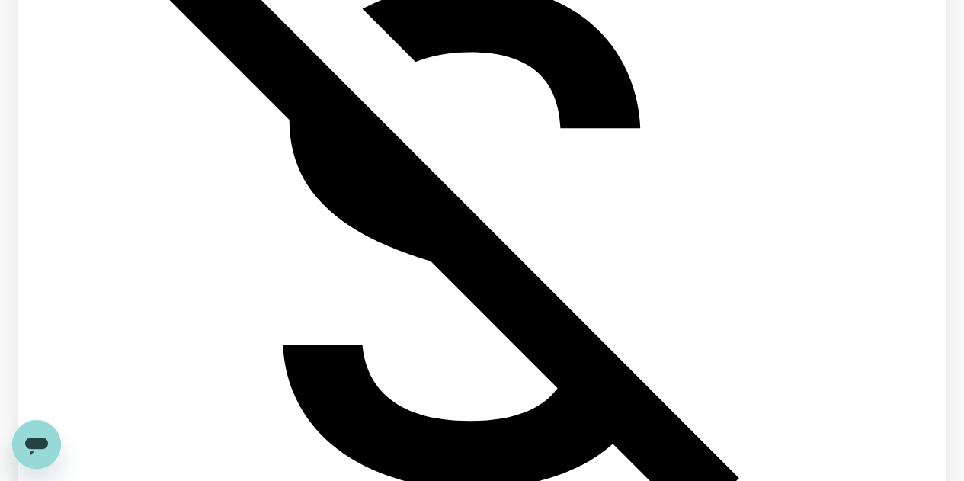
scroll to position [0, 0]
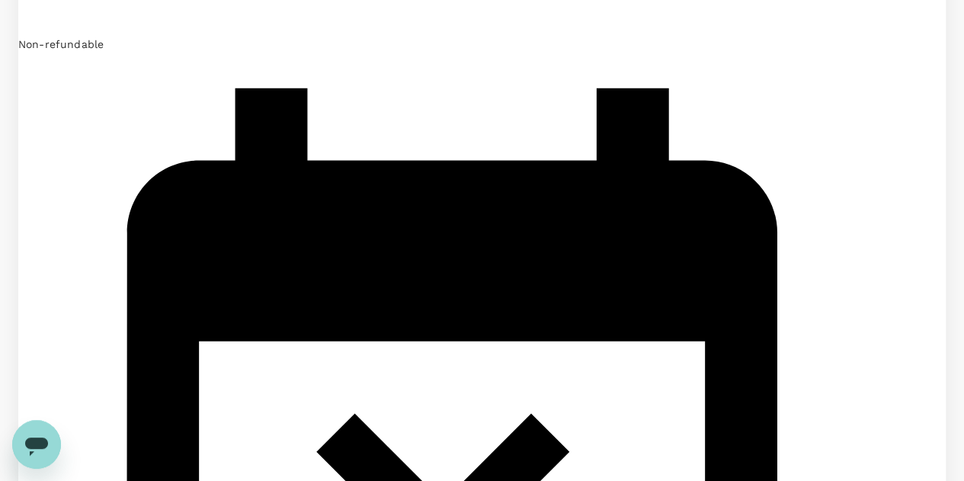
scroll to position [3979, 0]
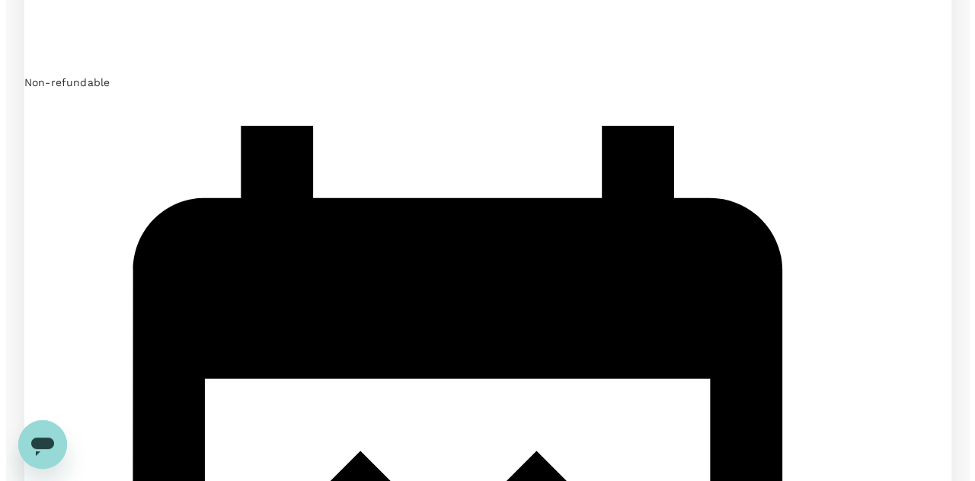
scroll to position [1828, 0]
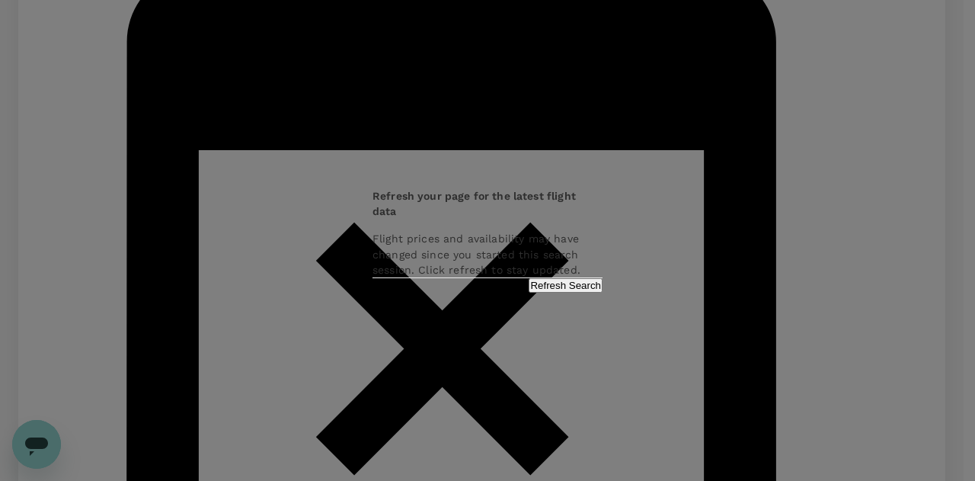
click at [551, 293] on button "Refresh Search" at bounding box center [566, 285] width 74 height 14
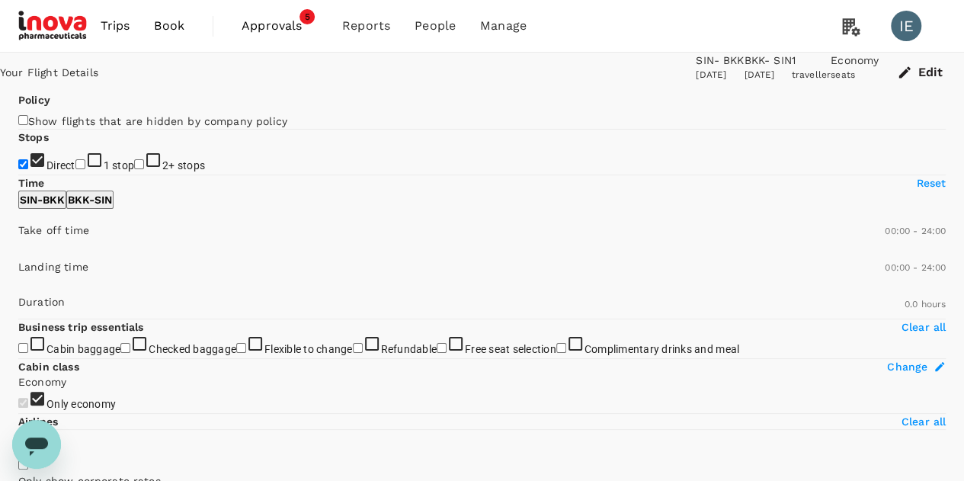
click at [253, 29] on span "Approvals" at bounding box center [279, 26] width 76 height 18
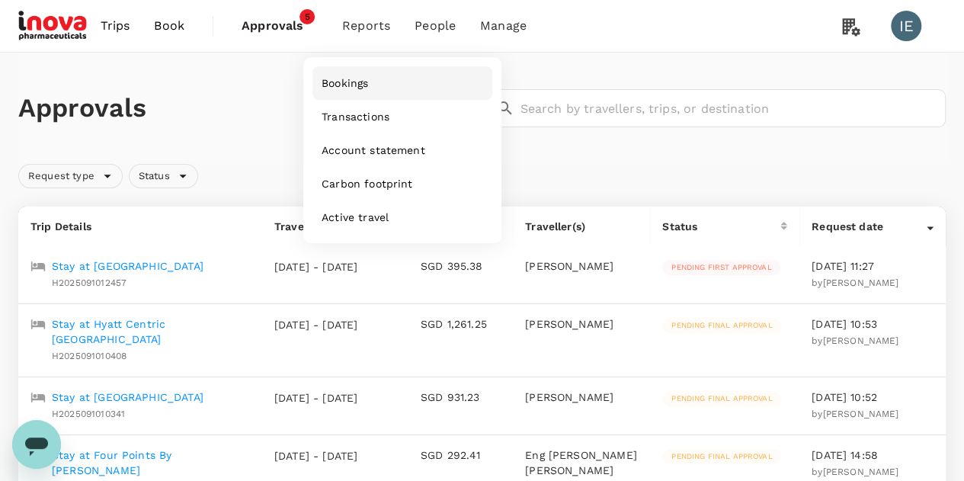
click at [343, 85] on span "Bookings" at bounding box center [344, 82] width 46 height 15
